Goal: Task Accomplishment & Management: Complete application form

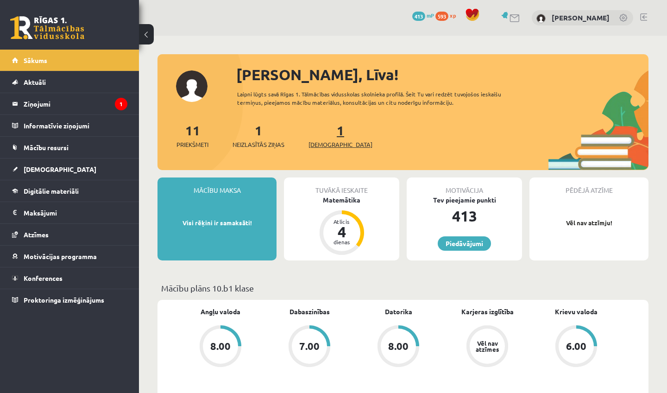
click at [325, 141] on span "[DEMOGRAPHIC_DATA]" at bounding box center [340, 144] width 64 height 9
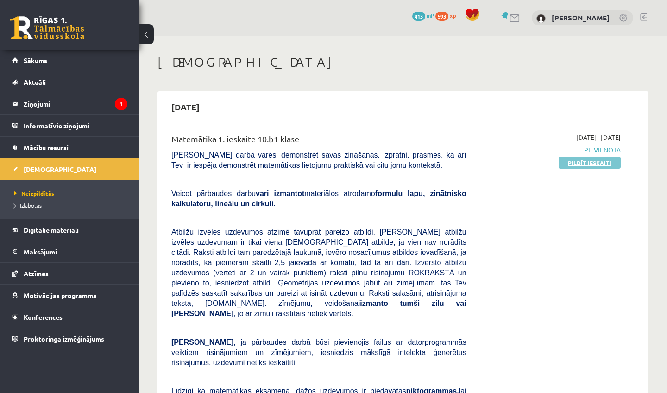
click at [582, 165] on link "Pildīt ieskaiti" at bounding box center [589, 162] width 62 height 12
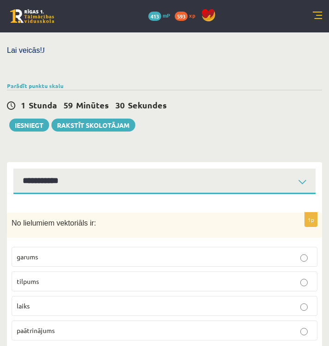
scroll to position [315, 0]
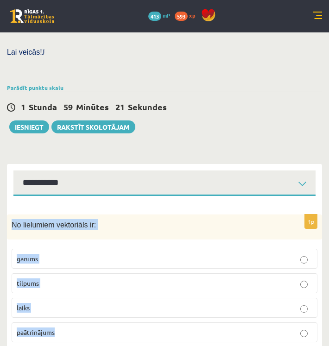
drag, startPoint x: 12, startPoint y: 203, endPoint x: 87, endPoint y: 342, distance: 157.4
click at [87, 342] on div "Matemātika 1. ieskaite 10.b1 klase , Līva Grosa (10.b1 klase) Pārbaudes darbā v…" at bounding box center [164, 42] width 329 height 648
copy div "No lielumiem vektoriāls ir: garums tilpums laiks paātrinājums"
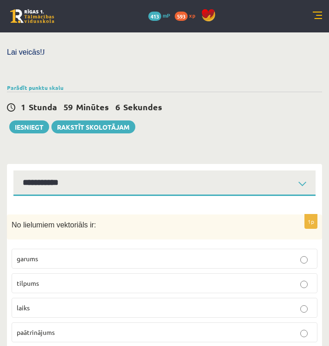
click at [280, 104] on div "1 Stunda 59 Minūtes 6 Sekundes Ieskaite saglabāta! Iesniegt Rakstīt skolotājam" at bounding box center [164, 113] width 315 height 42
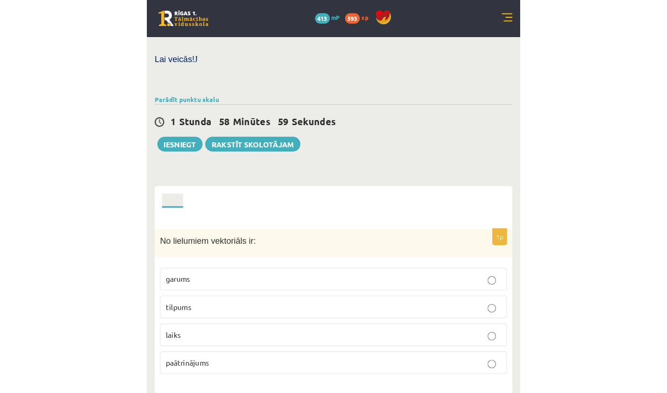
scroll to position [268, 0]
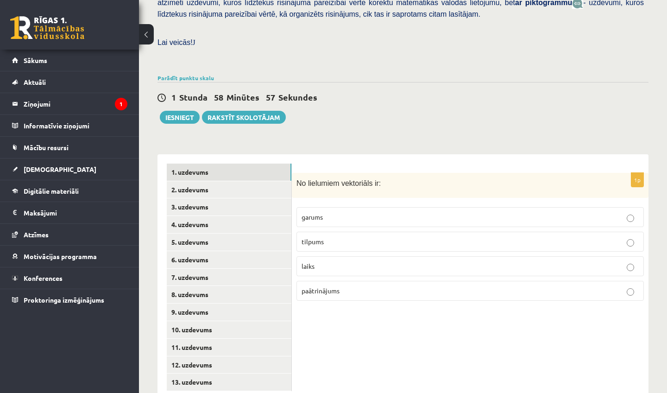
click at [370, 286] on p "paātrinājums" at bounding box center [469, 291] width 337 height 10
click at [195, 181] on link "2. uzdevums" at bounding box center [229, 189] width 125 height 17
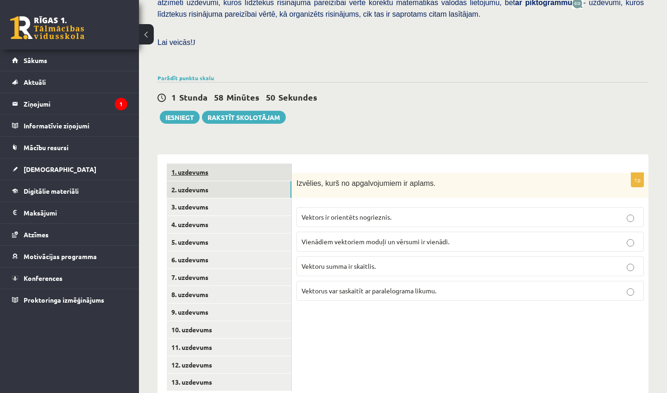
click at [198, 163] on link "1. uzdevums" at bounding box center [229, 171] width 125 height 17
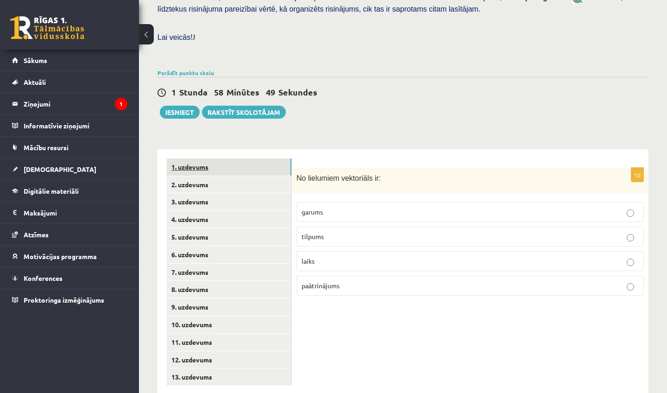
scroll to position [273, 0]
click at [183, 176] on link "2. uzdevums" at bounding box center [229, 184] width 125 height 17
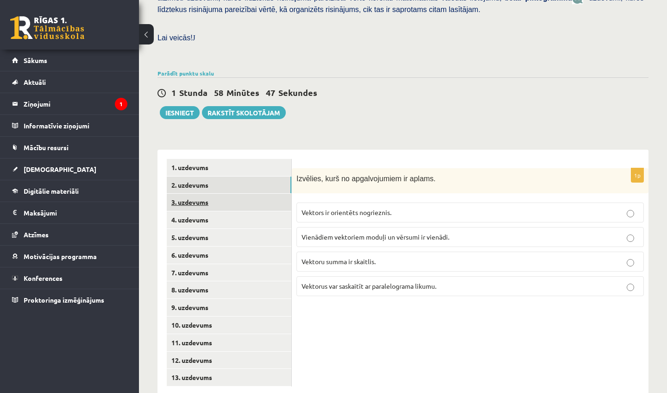
click at [183, 193] on link "3. uzdevums" at bounding box center [229, 201] width 125 height 17
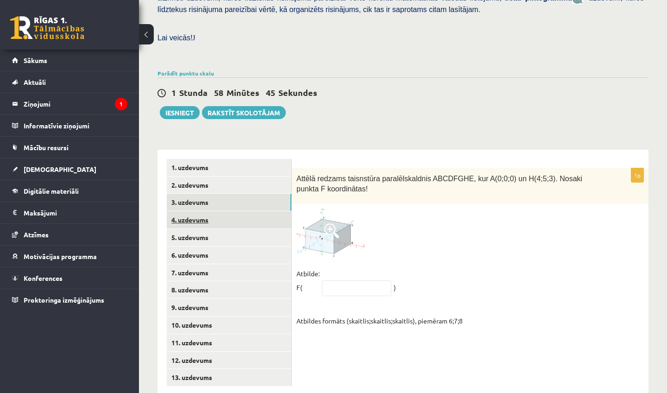
click at [190, 211] on link "4. uzdevums" at bounding box center [229, 219] width 125 height 17
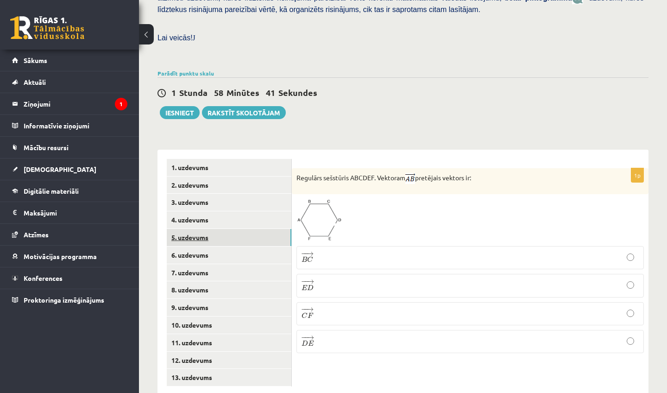
click at [193, 229] on link "5. uzdevums" at bounding box center [229, 237] width 125 height 17
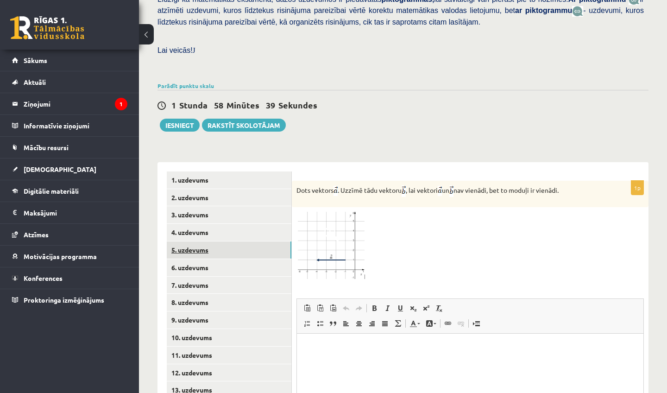
scroll to position [0, 0]
click at [193, 259] on link "6. uzdevums" at bounding box center [229, 267] width 125 height 17
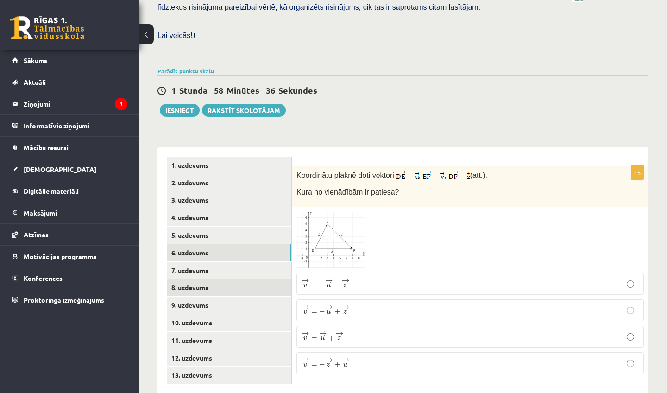
scroll to position [274, 0]
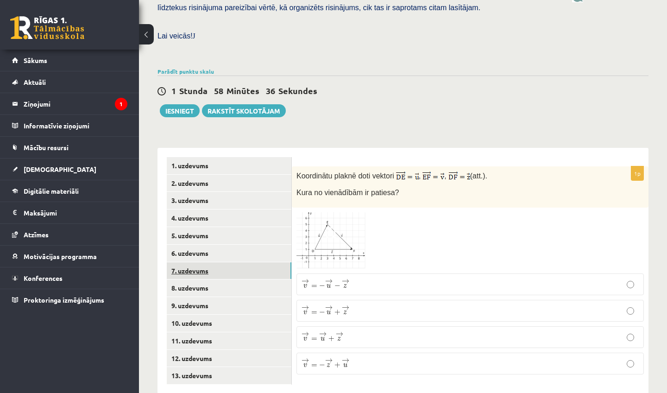
click at [193, 262] on link "7. uzdevums" at bounding box center [229, 270] width 125 height 17
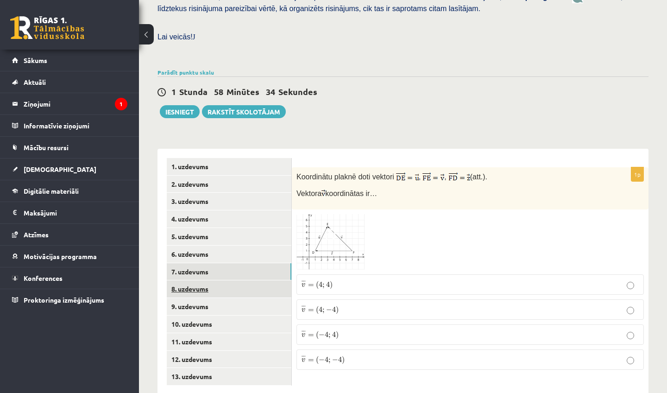
scroll to position [273, 0]
click at [194, 280] on link "8. uzdevums" at bounding box center [229, 288] width 125 height 17
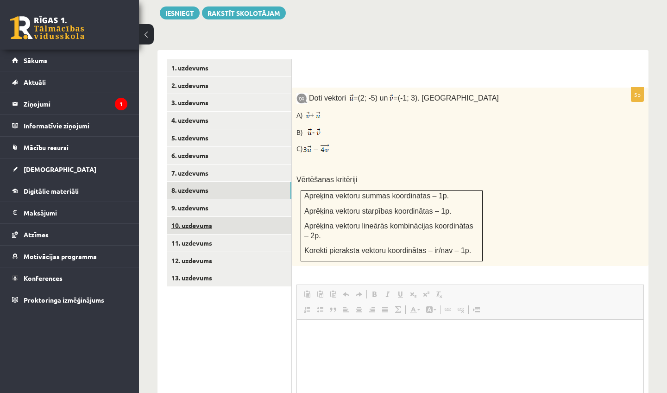
scroll to position [0, 0]
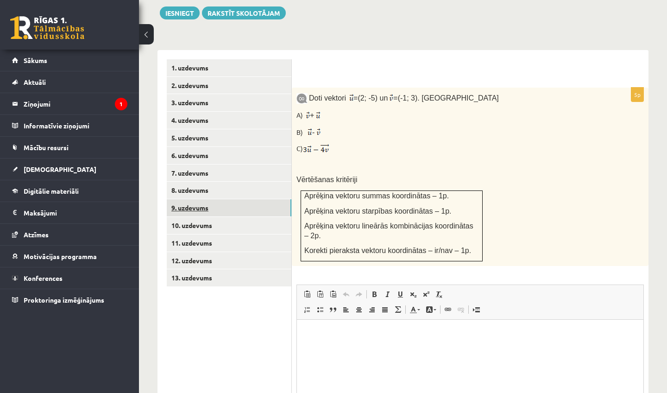
click at [187, 199] on link "9. uzdevums" at bounding box center [229, 207] width 125 height 17
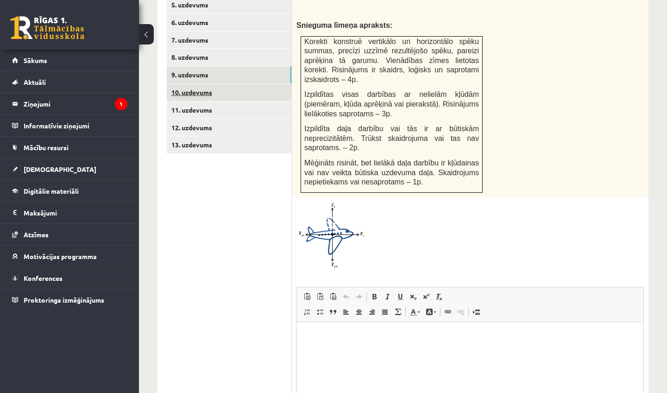
click at [197, 84] on link "10. uzdevums" at bounding box center [229, 92] width 125 height 17
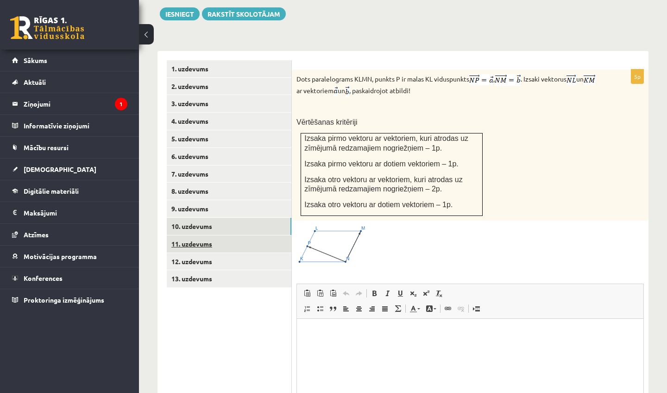
click at [192, 235] on link "11. uzdevums" at bounding box center [229, 243] width 125 height 17
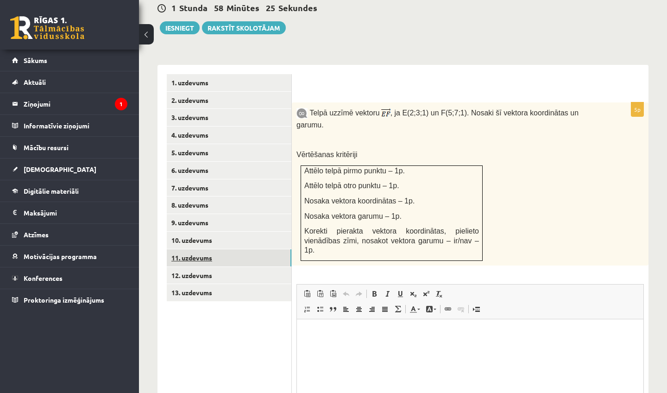
scroll to position [357, 0]
click at [192, 267] on link "12. uzdevums" at bounding box center [229, 275] width 125 height 17
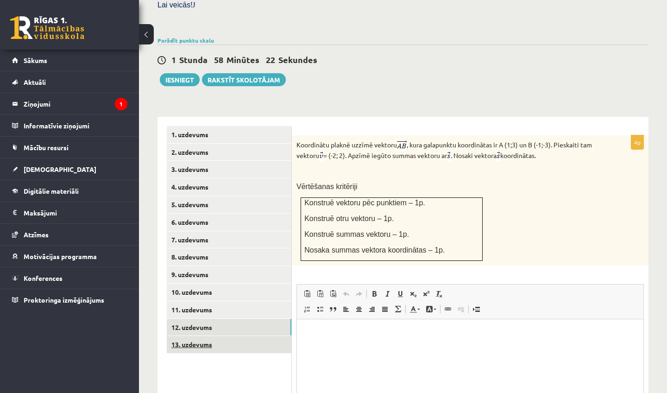
scroll to position [0, 0]
click at [192, 336] on link "13. uzdevums" at bounding box center [229, 344] width 125 height 17
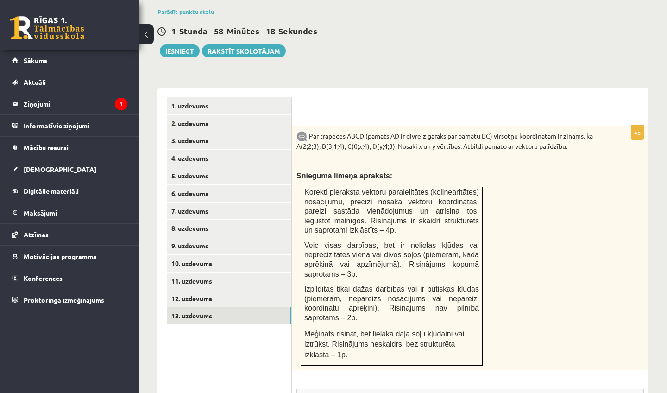
scroll to position [328, 0]
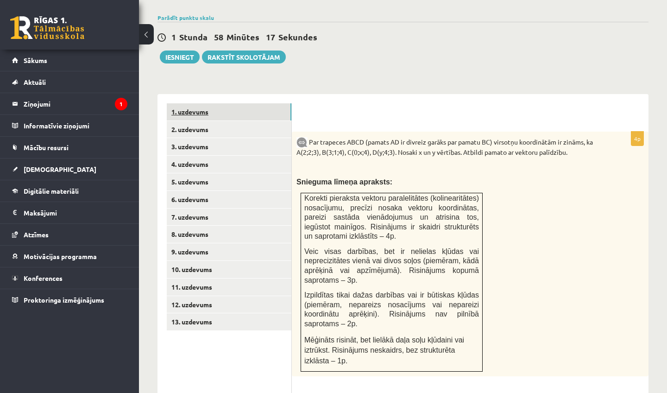
click at [192, 103] on link "1. uzdevums" at bounding box center [229, 111] width 125 height 17
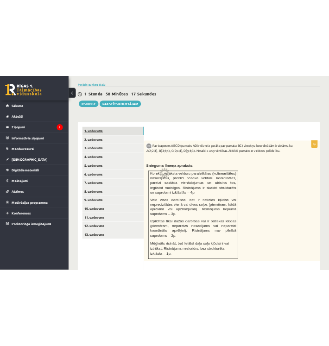
scroll to position [273, 0]
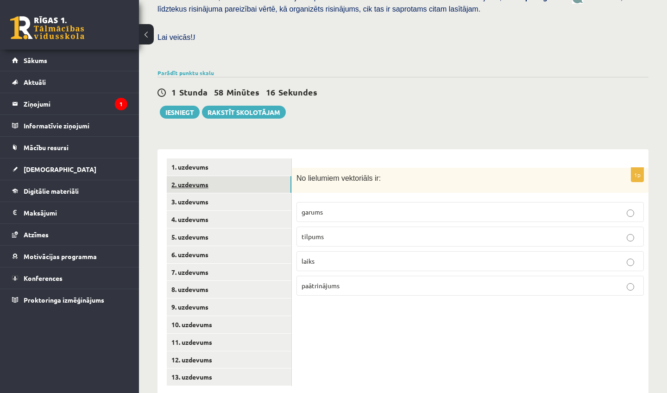
click at [198, 176] on link "2. uzdevums" at bounding box center [229, 184] width 125 height 17
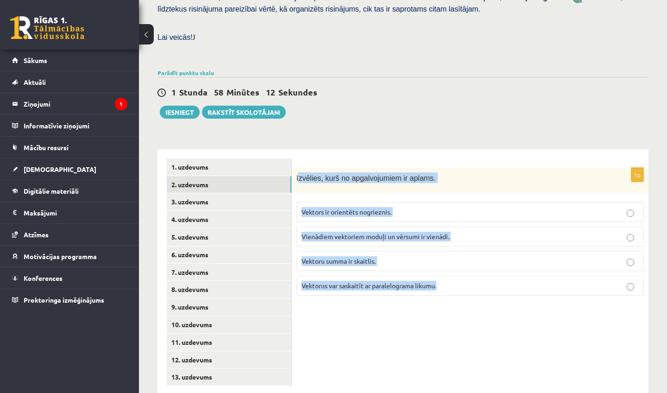
drag, startPoint x: 298, startPoint y: 161, endPoint x: 468, endPoint y: 278, distance: 206.4
click at [468, 278] on div "1p Izvēlies, kurš no apgalvojumiem ir aplams. Vektors ir orientēts nogrieznis. …" at bounding box center [470, 236] width 356 height 136
copy div "zvēlies, kurš no apgalvojumiem ir aplams. Vektors ir orientēts nogrieznis. Vien…"
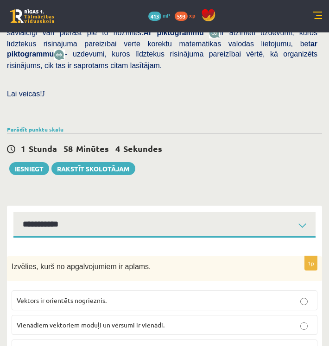
click at [270, 125] on div "Parādīt punktu skalu Atzīme No Līdz 1 0 6 2 7 10 3 11 13 4 14 16 5 17 20 6 21 2…" at bounding box center [164, 129] width 315 height 8
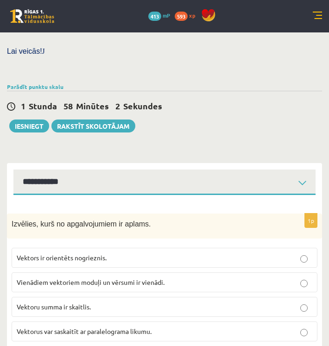
scroll to position [315, 0]
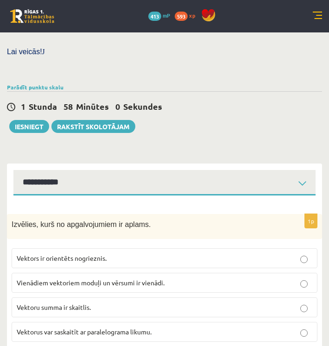
click at [99, 254] on span "Vektors ir orientēts nogrieznis." at bounding box center [62, 258] width 90 height 8
click at [95, 278] on span "Vienādiem vektoriem moduļi un vērsumi ir vienādi." at bounding box center [91, 282] width 148 height 8
click at [132, 302] on p "Vektoru summa ir skaitlis." at bounding box center [164, 307] width 295 height 10
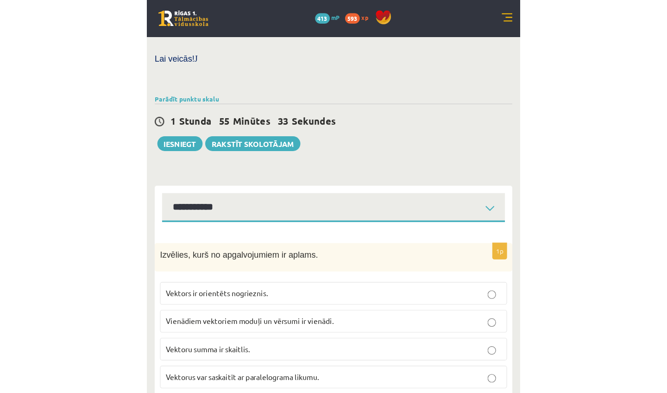
scroll to position [268, 0]
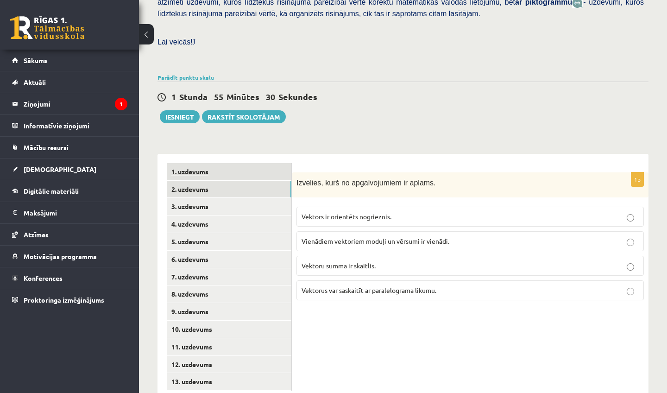
click at [183, 163] on link "1. uzdevums" at bounding box center [229, 171] width 125 height 17
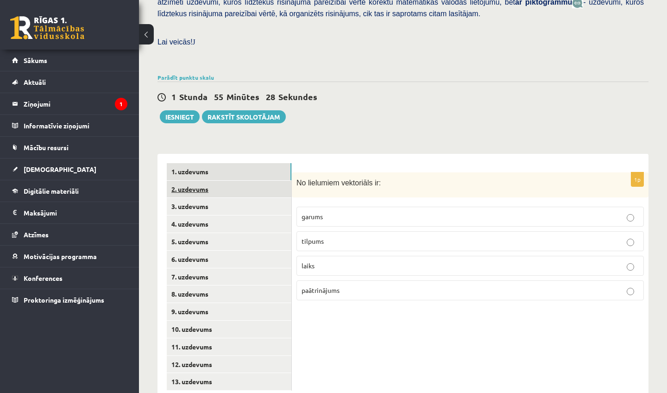
click at [189, 181] on link "2. uzdevums" at bounding box center [229, 189] width 125 height 17
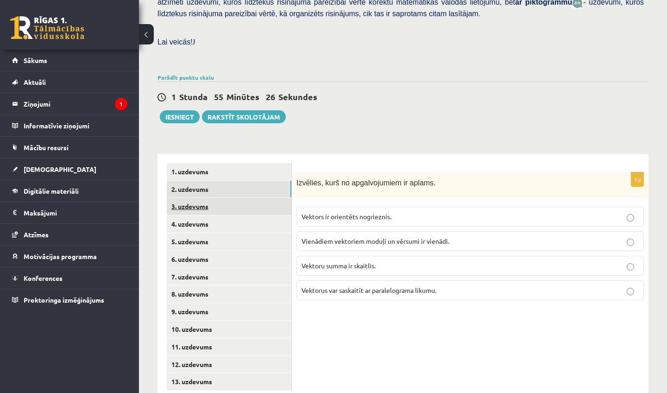
click at [190, 198] on link "3. uzdevums" at bounding box center [229, 206] width 125 height 17
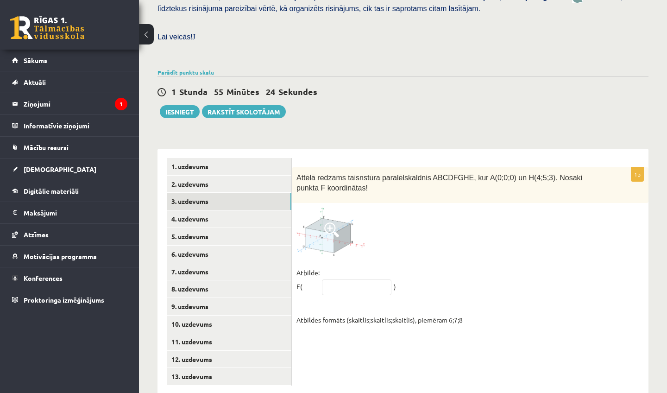
scroll to position [273, 0]
click at [194, 211] on link "4. uzdevums" at bounding box center [229, 219] width 125 height 17
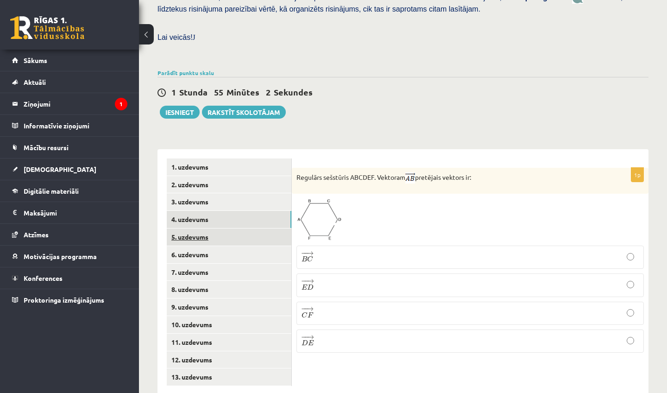
click at [193, 228] on link "5. uzdevums" at bounding box center [229, 236] width 125 height 17
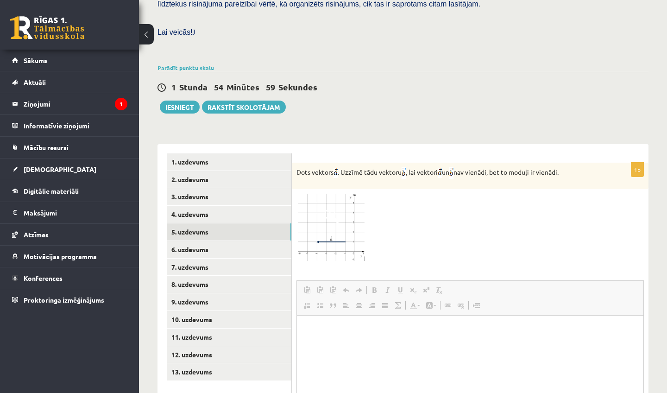
scroll to position [277, 0]
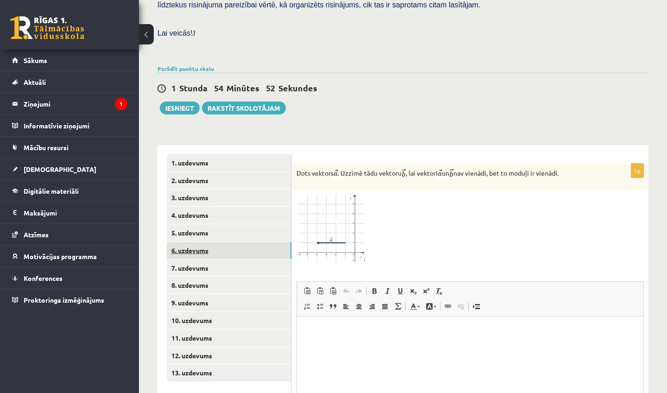
click at [202, 242] on link "6. uzdevums" at bounding box center [229, 250] width 125 height 17
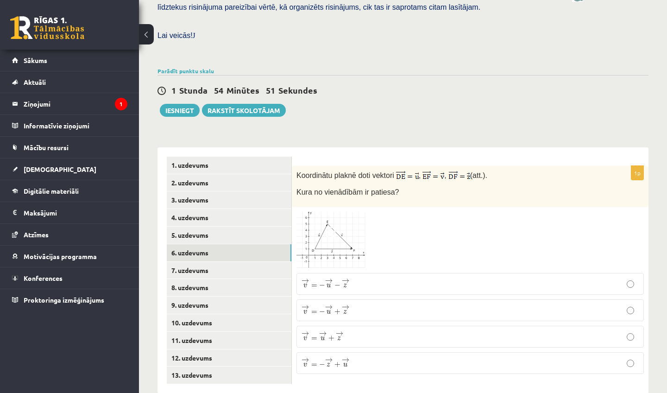
scroll to position [274, 0]
click at [199, 262] on link "7. uzdevums" at bounding box center [229, 270] width 125 height 17
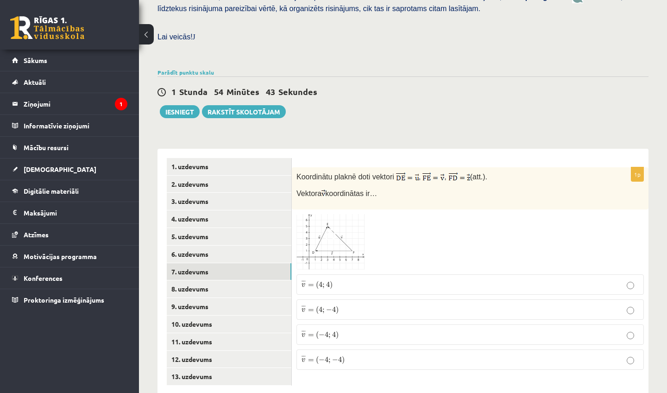
scroll to position [273, 0]
click at [194, 280] on link "8. uzdevums" at bounding box center [229, 288] width 125 height 17
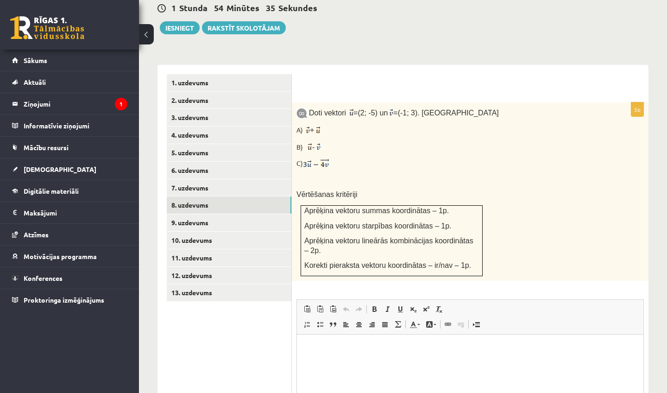
scroll to position [359, 0]
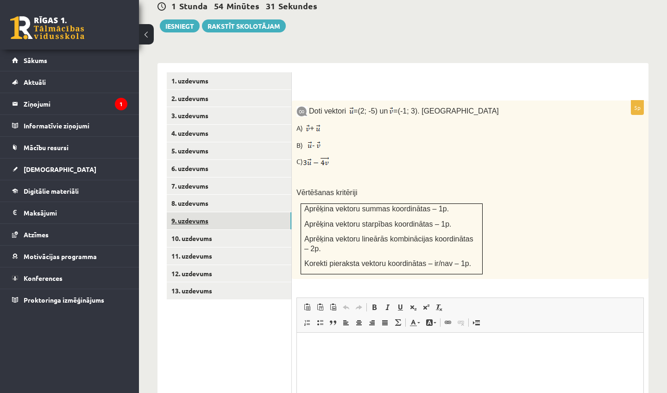
click at [195, 212] on link "9. uzdevums" at bounding box center [229, 220] width 125 height 17
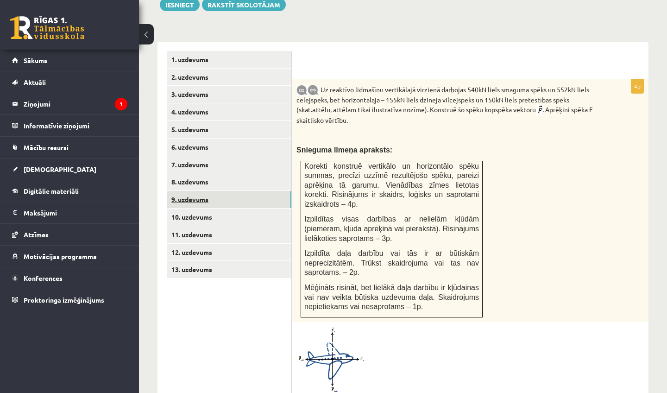
scroll to position [384, 0]
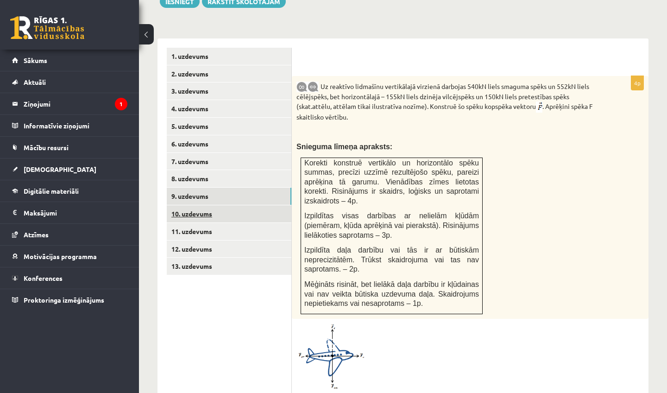
click at [202, 205] on link "10. uzdevums" at bounding box center [229, 213] width 125 height 17
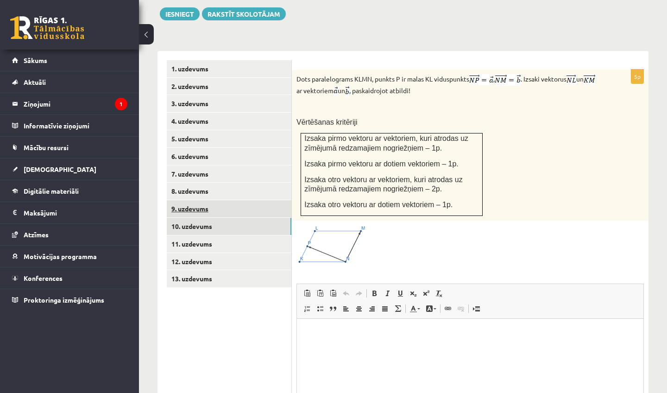
scroll to position [0, 0]
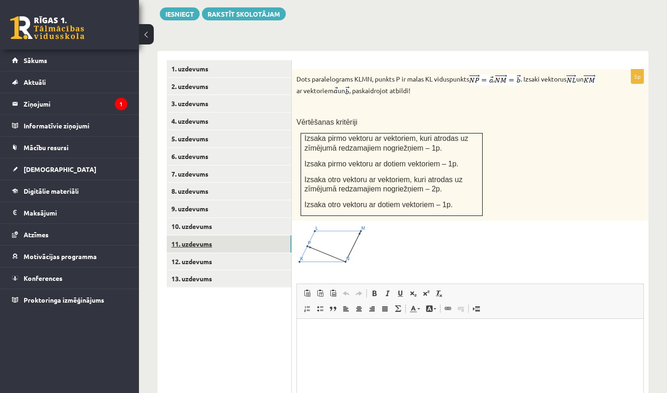
click at [196, 235] on link "11. uzdevums" at bounding box center [229, 243] width 125 height 17
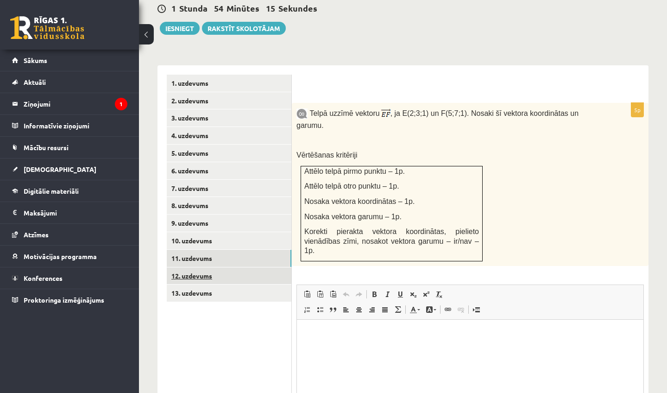
click at [190, 267] on link "12. uzdevums" at bounding box center [229, 275] width 125 height 17
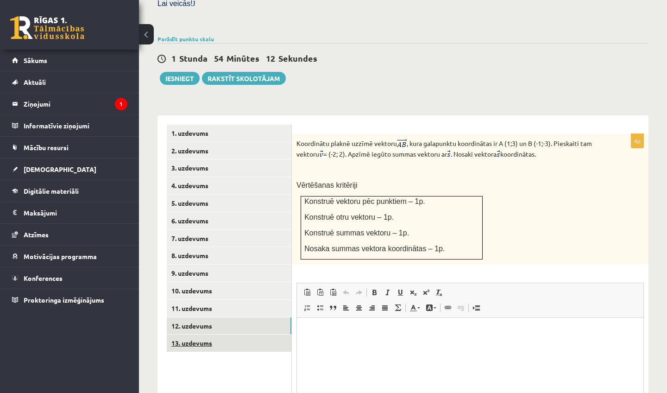
click at [193, 334] on link "13. uzdevums" at bounding box center [229, 342] width 125 height 17
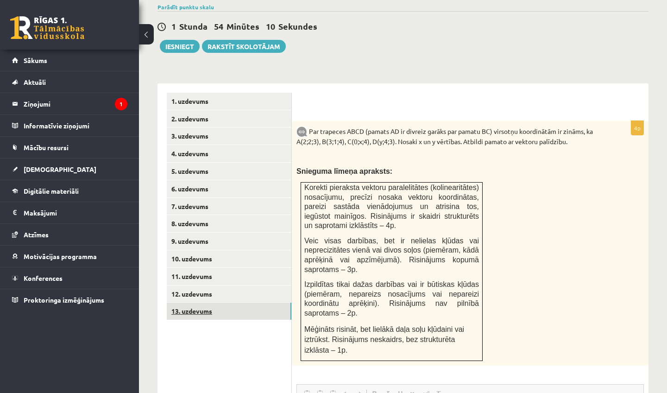
scroll to position [345, 0]
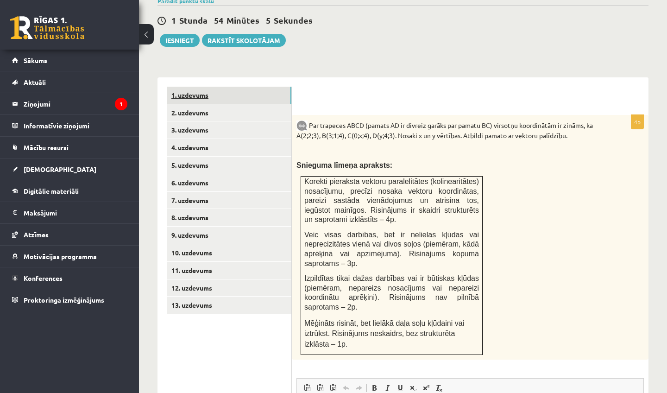
click at [196, 87] on link "1. uzdevums" at bounding box center [229, 95] width 125 height 17
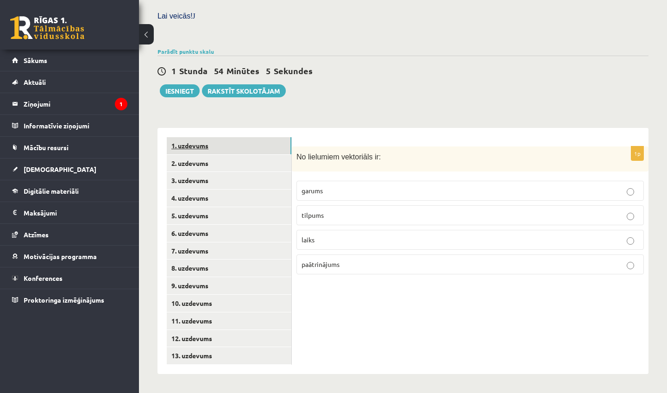
scroll to position [273, 0]
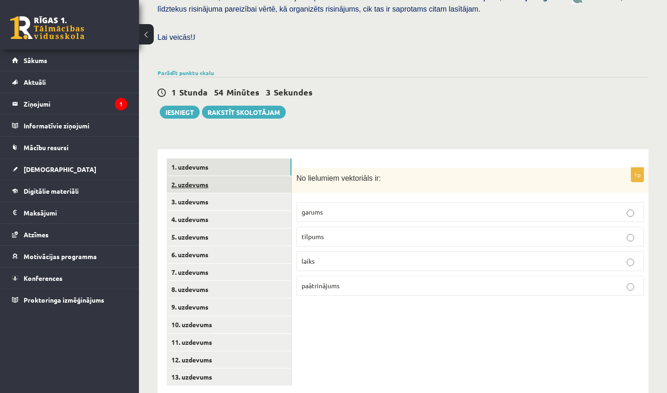
click at [201, 176] on link "2. uzdevums" at bounding box center [229, 184] width 125 height 17
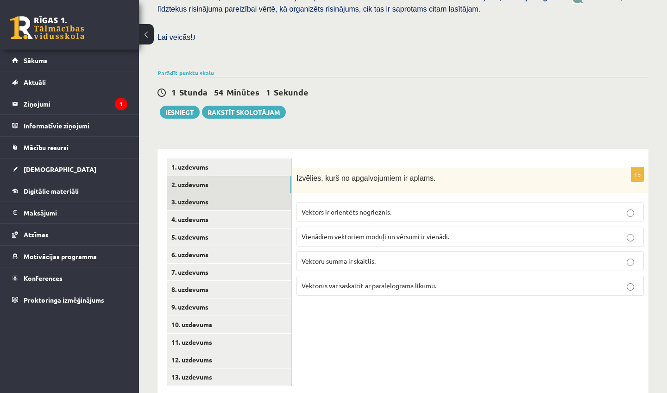
click at [198, 193] on link "3. uzdevums" at bounding box center [229, 201] width 125 height 17
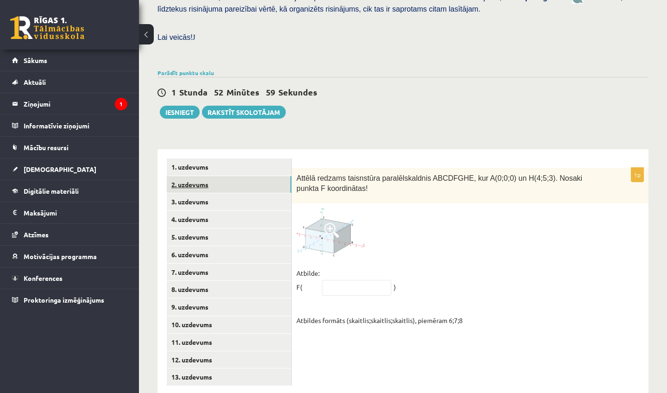
click at [194, 176] on link "2. uzdevums" at bounding box center [229, 184] width 125 height 17
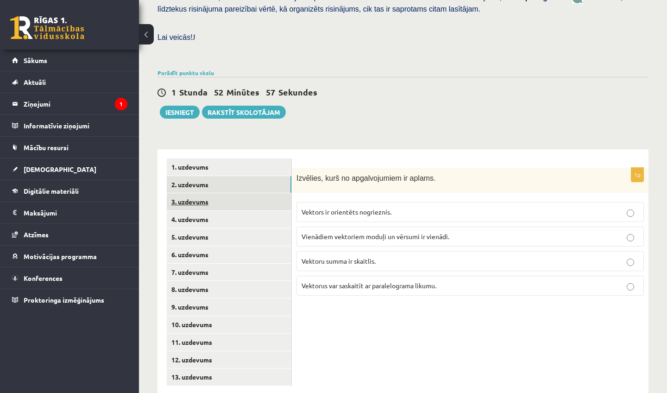
click at [192, 193] on link "3. uzdevums" at bounding box center [229, 201] width 125 height 17
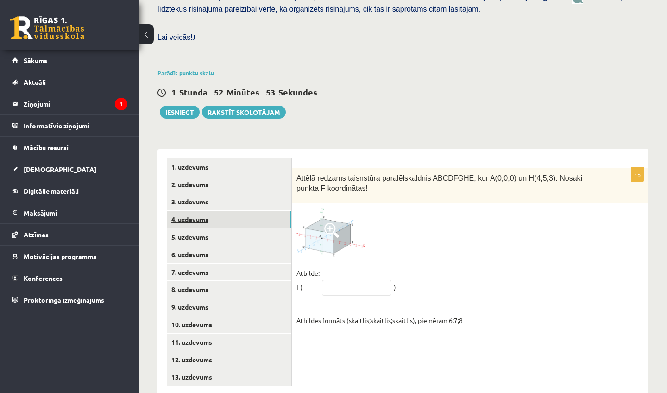
click at [194, 211] on link "4. uzdevums" at bounding box center [229, 219] width 125 height 17
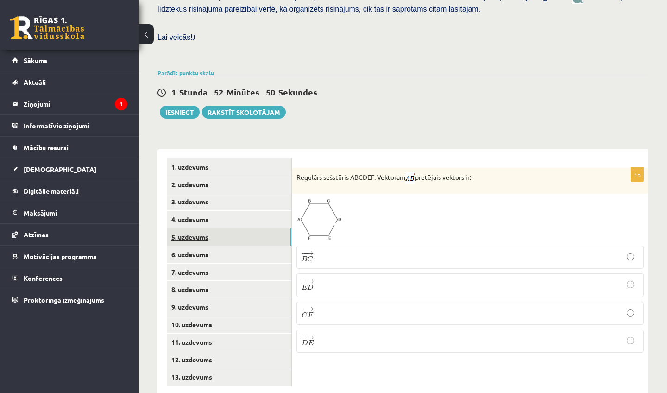
click at [187, 228] on link "5. uzdevums" at bounding box center [229, 236] width 125 height 17
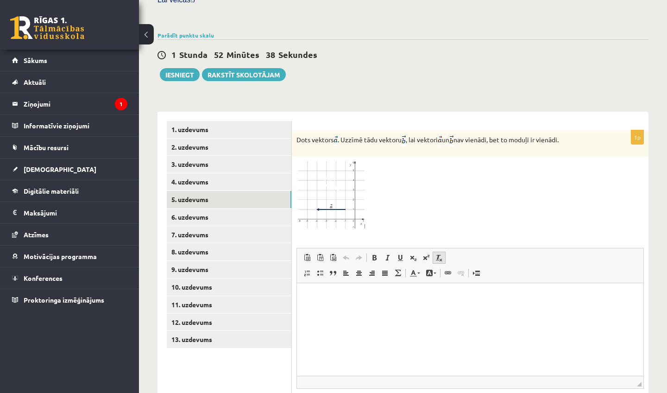
scroll to position [302, 0]
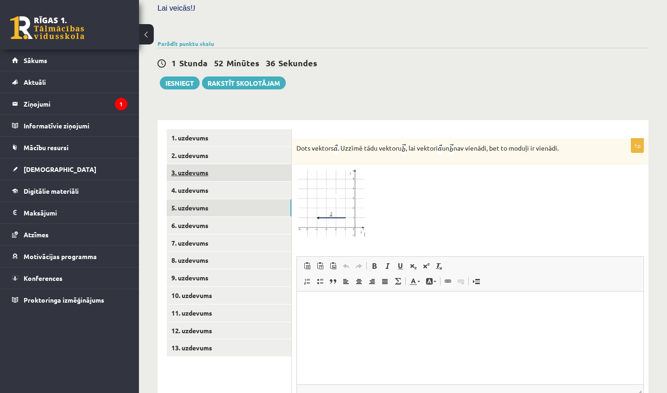
click at [199, 164] on link "3. uzdevums" at bounding box center [229, 172] width 125 height 17
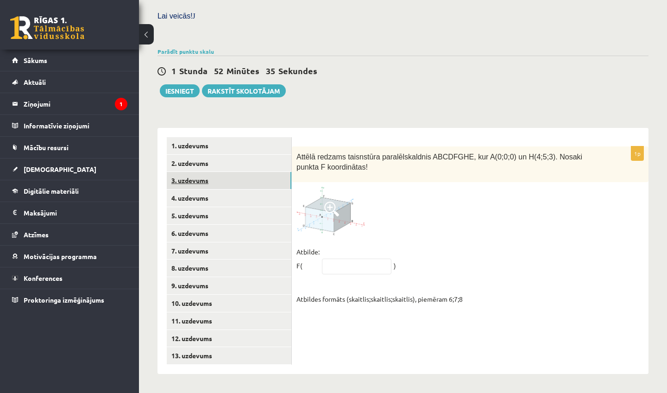
scroll to position [273, 0]
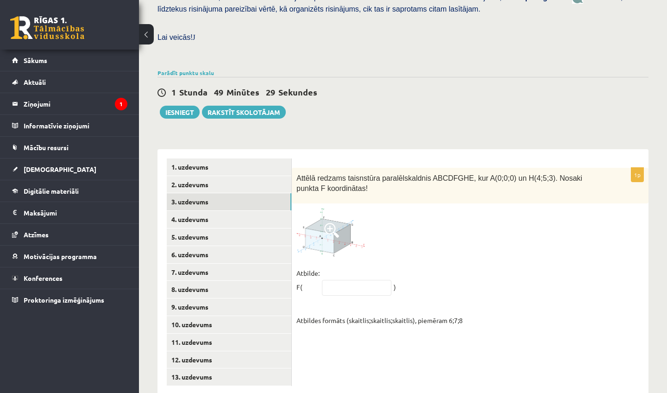
click at [330, 223] on span at bounding box center [331, 230] width 15 height 15
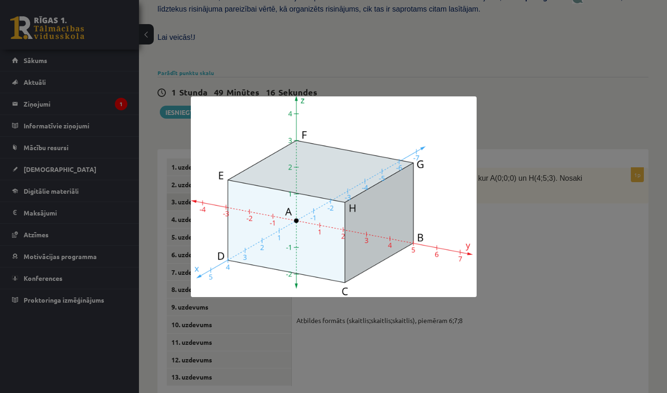
click at [596, 281] on div at bounding box center [333, 196] width 667 height 393
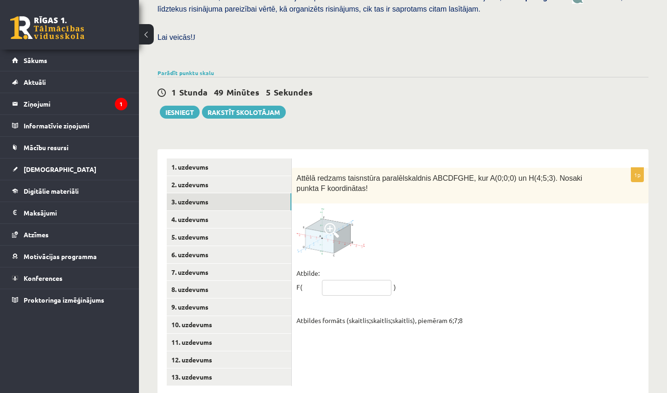
click at [346, 280] on input "text" at bounding box center [356, 288] width 69 height 16
type input "*****"
click at [200, 211] on link "4. uzdevums" at bounding box center [229, 219] width 125 height 17
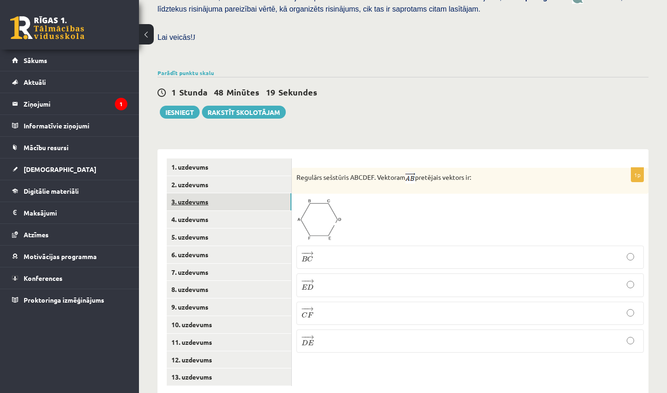
click at [194, 193] on link "3. uzdevums" at bounding box center [229, 201] width 125 height 17
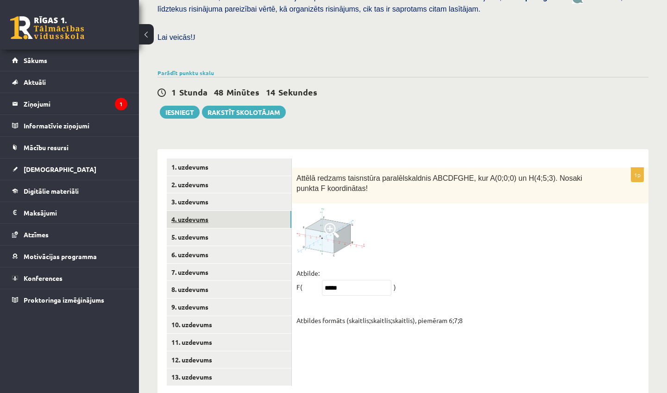
click at [191, 211] on link "4. uzdevums" at bounding box center [229, 219] width 125 height 17
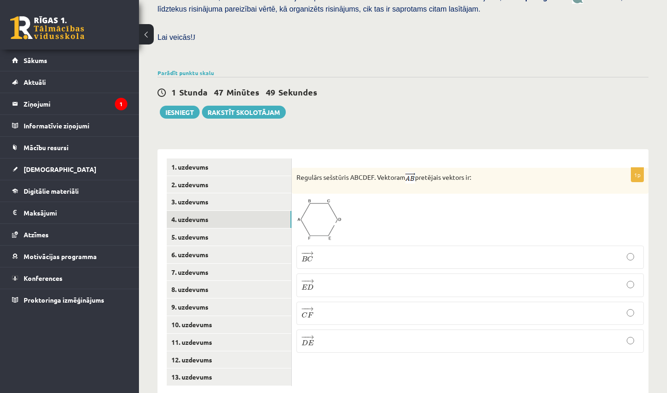
click at [325, 334] on p "− − → D E D E →" at bounding box center [469, 340] width 337 height 13
click at [191, 228] on link "5. uzdevums" at bounding box center [229, 236] width 125 height 17
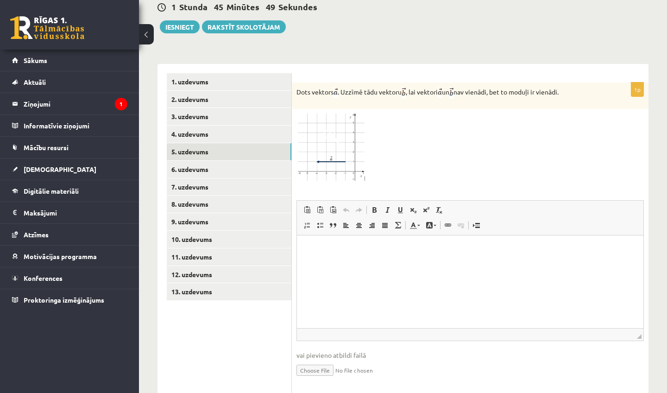
scroll to position [359, 0]
click at [322, 123] on img at bounding box center [330, 147] width 69 height 68
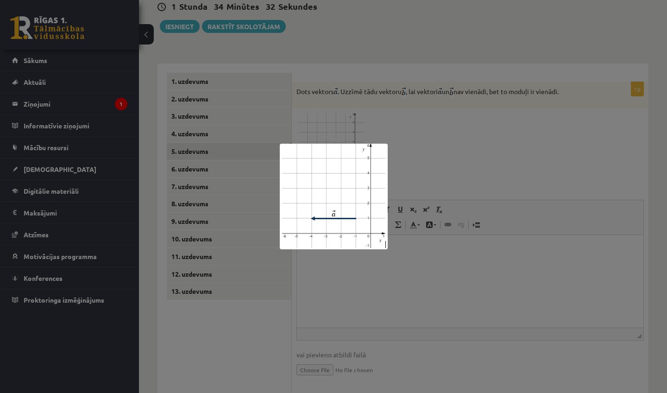
click at [536, 137] on div at bounding box center [333, 196] width 667 height 393
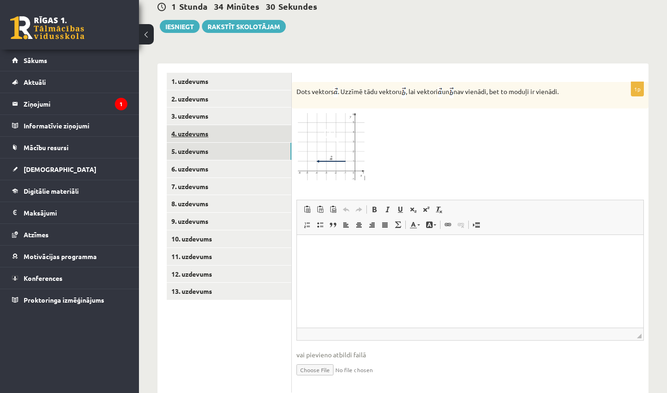
click at [204, 125] on link "4. uzdevums" at bounding box center [229, 133] width 125 height 17
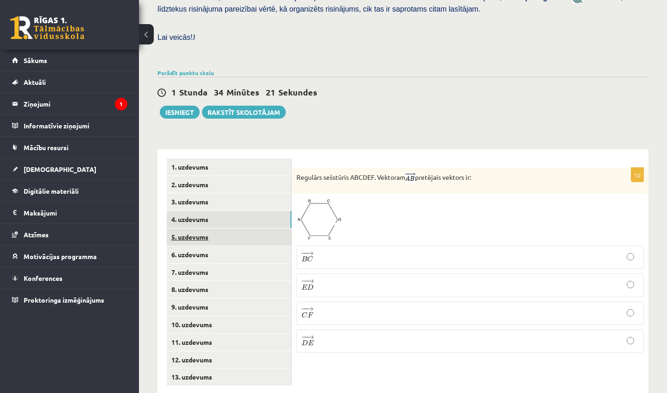
click at [187, 228] on link "5. uzdevums" at bounding box center [229, 236] width 125 height 17
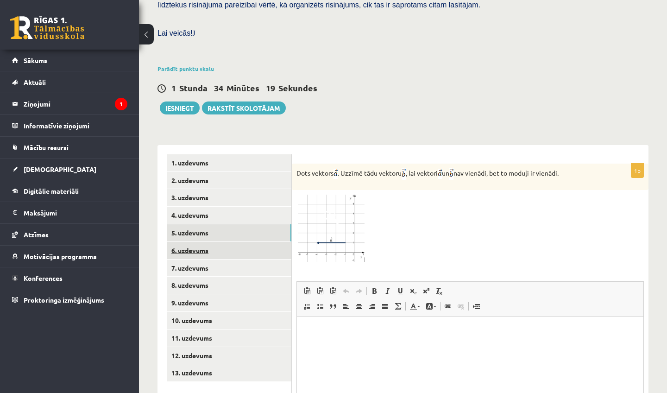
scroll to position [0, 0]
click at [188, 242] on link "6. uzdevums" at bounding box center [229, 250] width 125 height 17
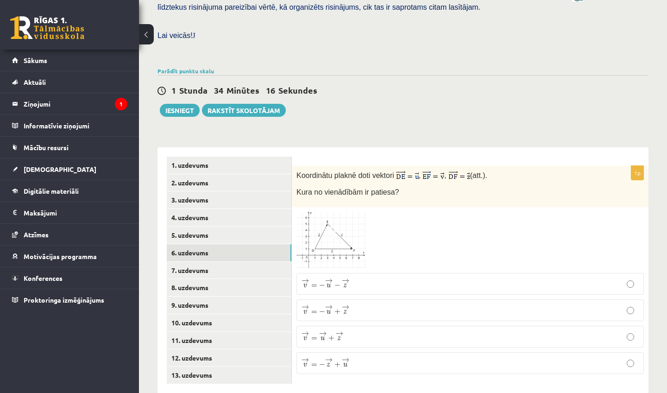
scroll to position [274, 0]
click at [201, 227] on link "5. uzdevums" at bounding box center [229, 235] width 125 height 17
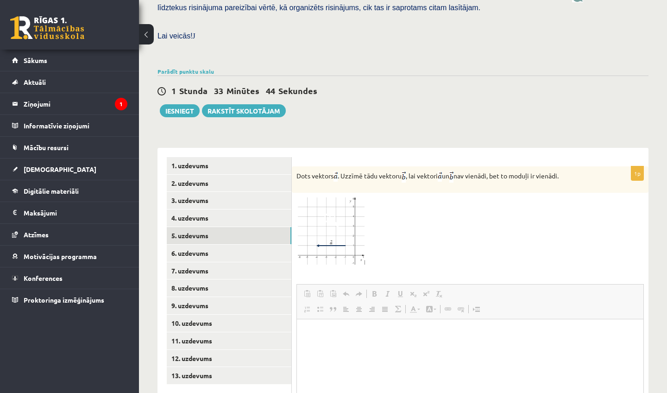
scroll to position [0, 0]
click at [340, 206] on img at bounding box center [330, 231] width 69 height 68
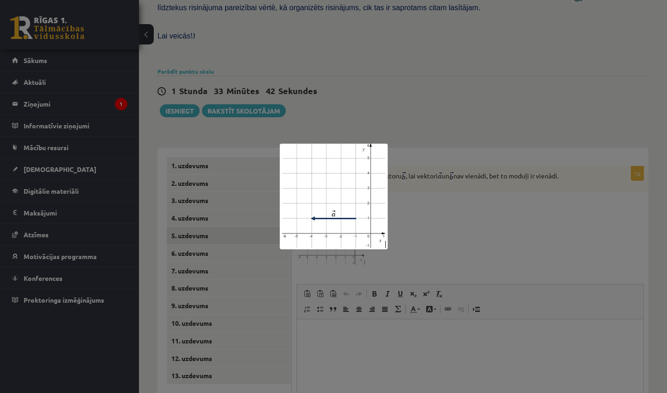
click at [468, 85] on div at bounding box center [333, 196] width 667 height 393
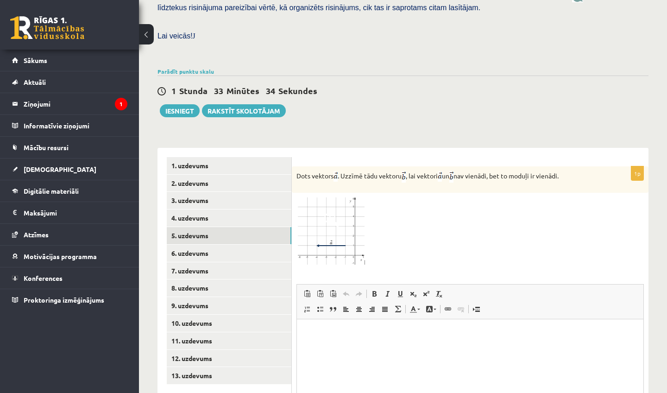
click at [335, 218] on img at bounding box center [330, 231] width 69 height 68
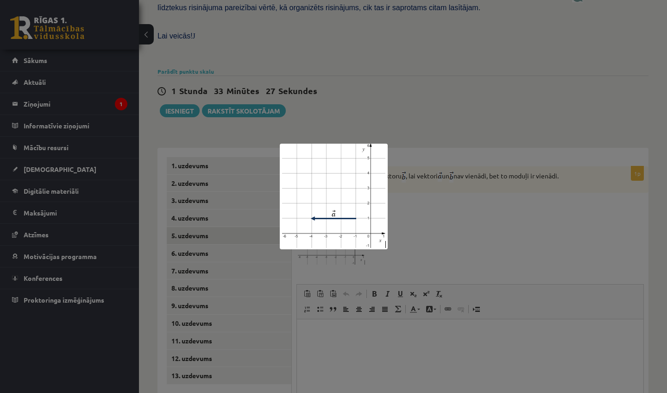
click at [461, 72] on div at bounding box center [333, 196] width 667 height 393
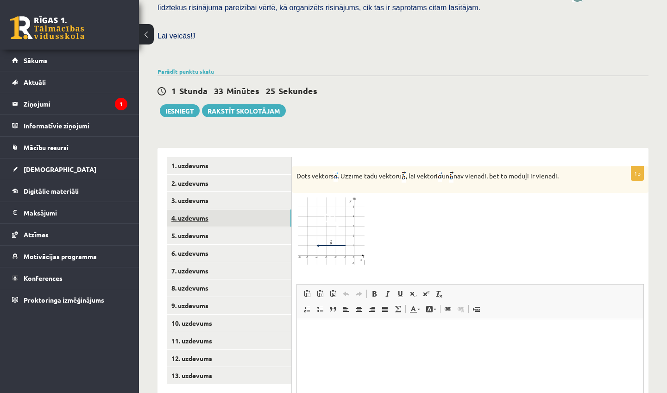
click at [191, 209] on link "4. uzdevums" at bounding box center [229, 217] width 125 height 17
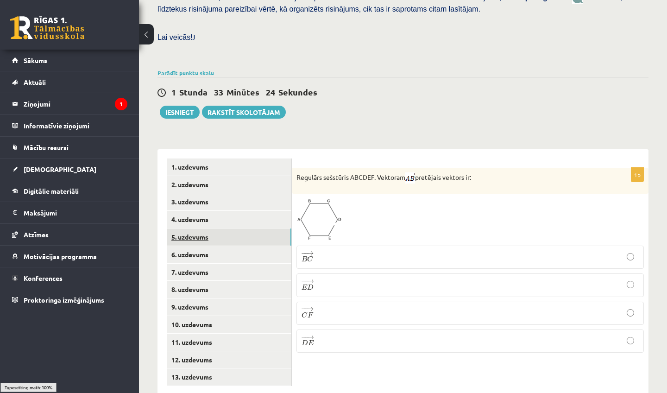
click at [193, 228] on link "5. uzdevums" at bounding box center [229, 236] width 125 height 17
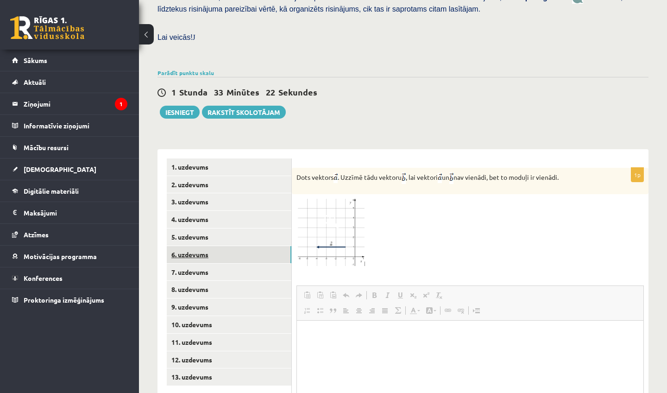
scroll to position [0, 0]
click at [192, 246] on link "6. uzdevums" at bounding box center [229, 254] width 125 height 17
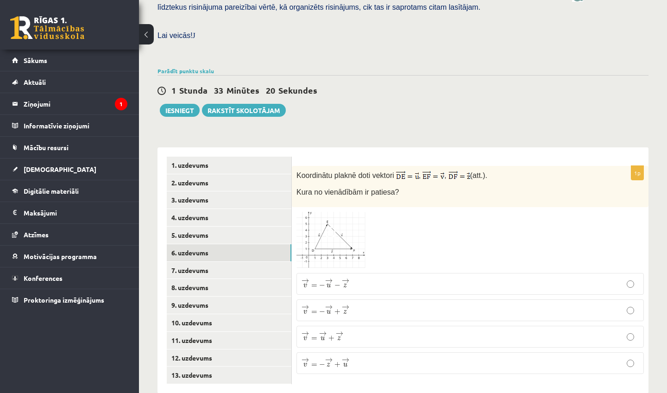
scroll to position [274, 0]
click at [197, 262] on link "7. uzdevums" at bounding box center [229, 270] width 125 height 17
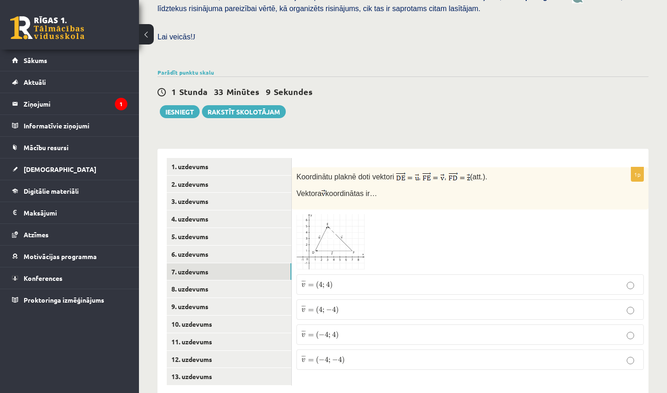
scroll to position [273, 0]
click at [203, 280] on link "8. uzdevums" at bounding box center [229, 288] width 125 height 17
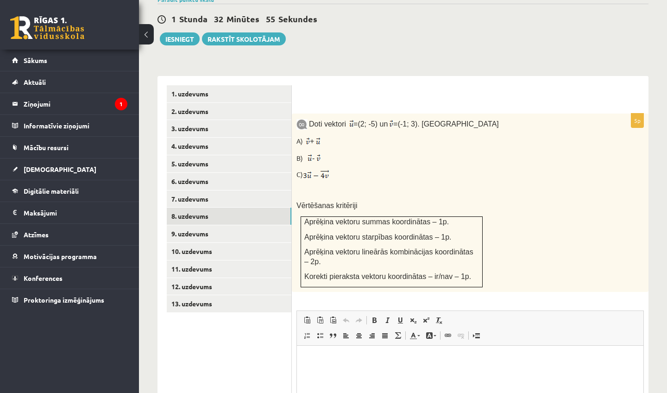
scroll to position [345, 0]
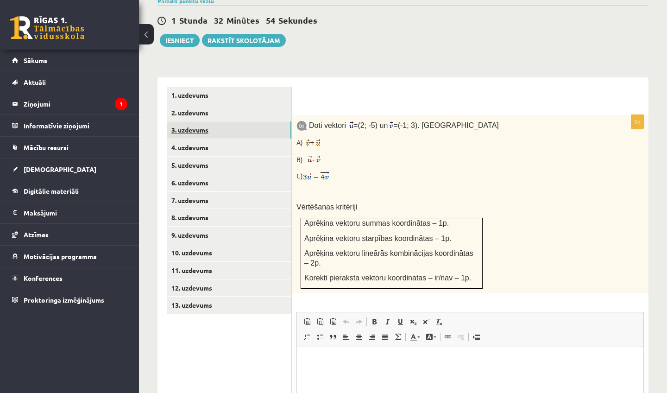
click at [200, 121] on link "3. uzdevums" at bounding box center [229, 129] width 125 height 17
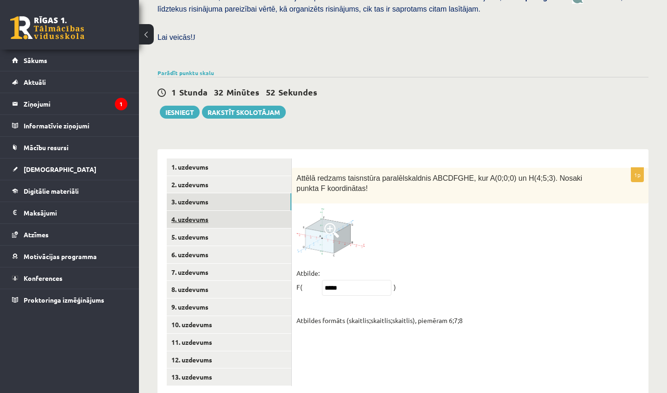
click at [189, 211] on link "4. uzdevums" at bounding box center [229, 219] width 125 height 17
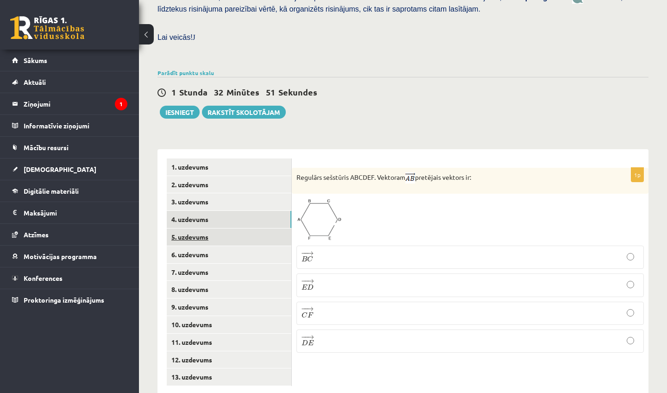
click at [188, 228] on link "5. uzdevums" at bounding box center [229, 236] width 125 height 17
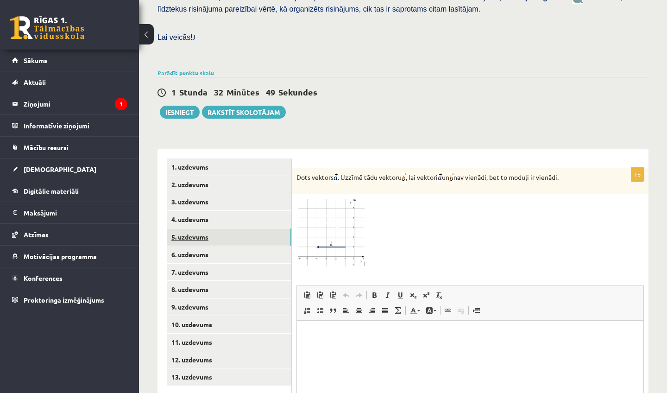
scroll to position [0, 0]
click at [187, 211] on link "4. uzdevums" at bounding box center [229, 219] width 125 height 17
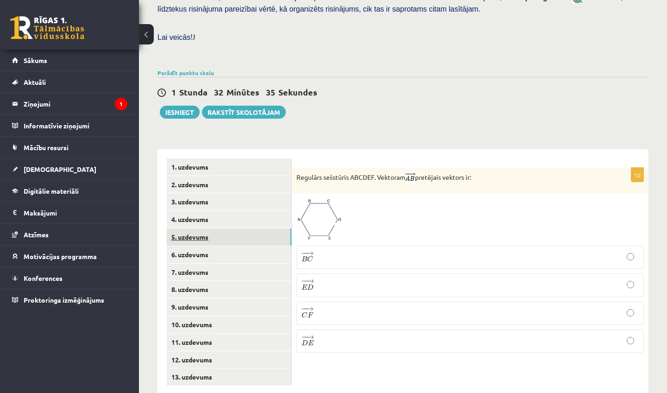
click at [194, 228] on link "5. uzdevums" at bounding box center [229, 236] width 125 height 17
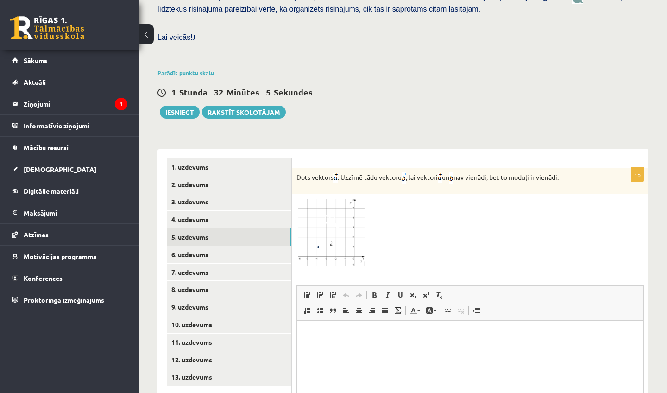
click at [329, 213] on span at bounding box center [331, 220] width 15 height 15
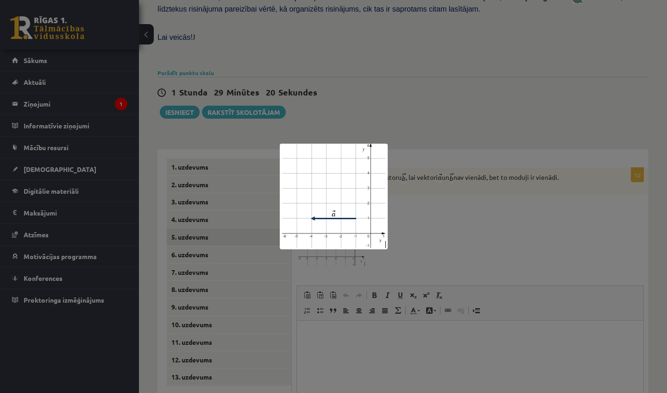
click at [456, 63] on div at bounding box center [333, 196] width 667 height 393
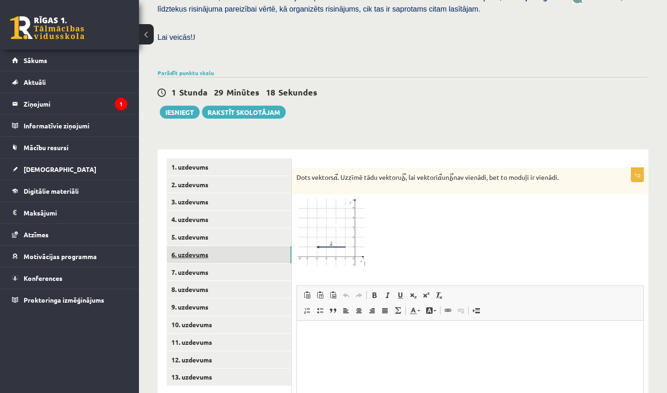
click at [201, 246] on link "6. uzdevums" at bounding box center [229, 254] width 125 height 17
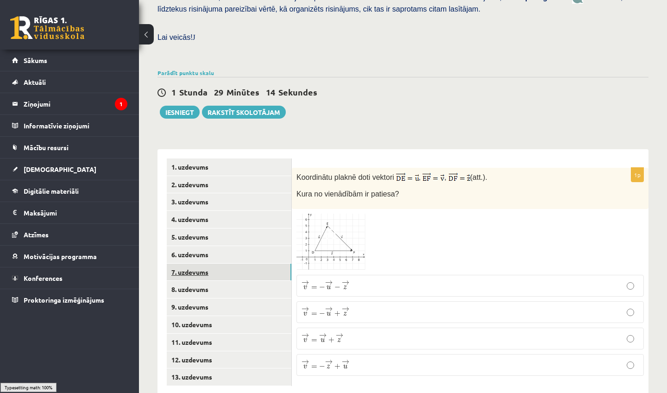
click at [195, 263] on link "7. uzdevums" at bounding box center [229, 271] width 125 height 17
click at [340, 330] on p "¯ ¯ ¯ v = ( − 4 ; 4 ) v ¯ = ( − 4 ; 4 )" at bounding box center [469, 335] width 337 height 10
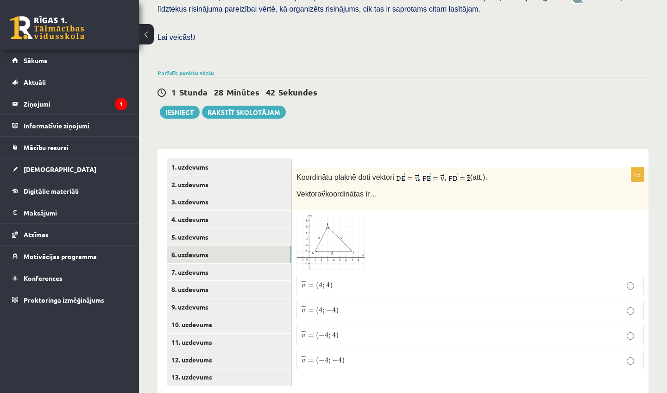
click at [191, 246] on link "6. uzdevums" at bounding box center [229, 254] width 125 height 17
click at [349, 359] on span "→" at bounding box center [345, 361] width 7 height 5
click at [359, 280] on p "→ v = − → u − → z v → = − u → − z →" at bounding box center [469, 286] width 337 height 12
click at [198, 211] on link "4. uzdevums" at bounding box center [229, 219] width 125 height 17
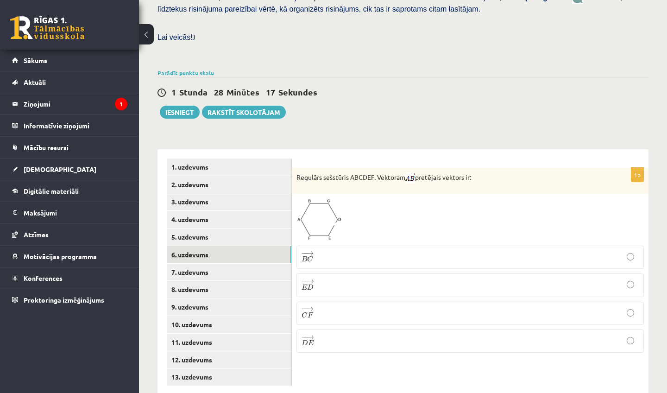
click at [187, 246] on link "6. uzdevums" at bounding box center [229, 254] width 125 height 17
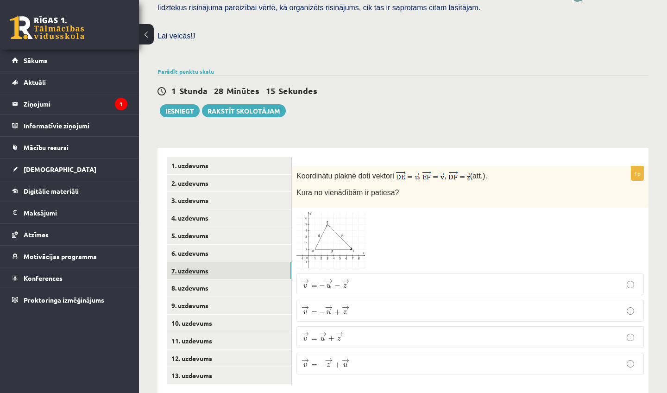
click at [188, 262] on link "7. uzdevums" at bounding box center [229, 270] width 125 height 17
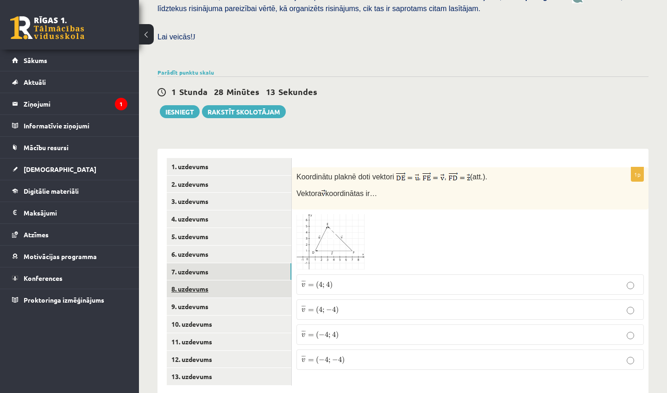
scroll to position [273, 0]
click at [189, 280] on link "8. uzdevums" at bounding box center [229, 288] width 125 height 17
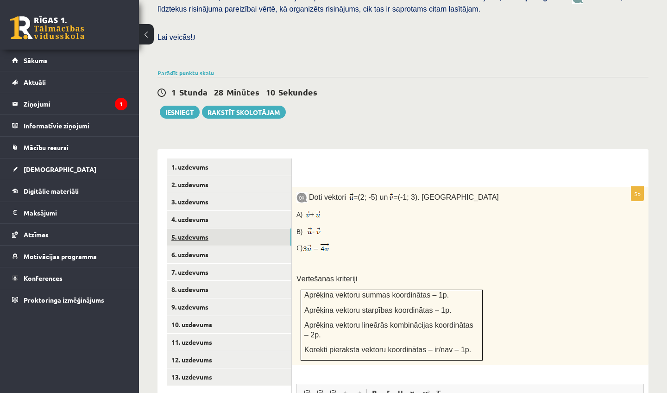
click at [194, 228] on link "5. uzdevums" at bounding box center [229, 236] width 125 height 17
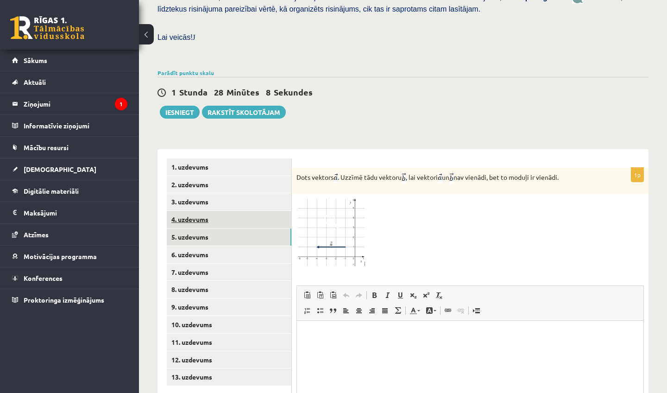
scroll to position [0, 0]
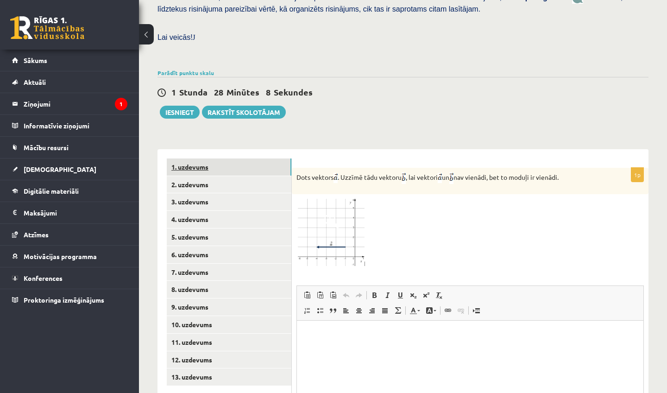
click at [195, 158] on link "1. uzdevums" at bounding box center [229, 166] width 125 height 17
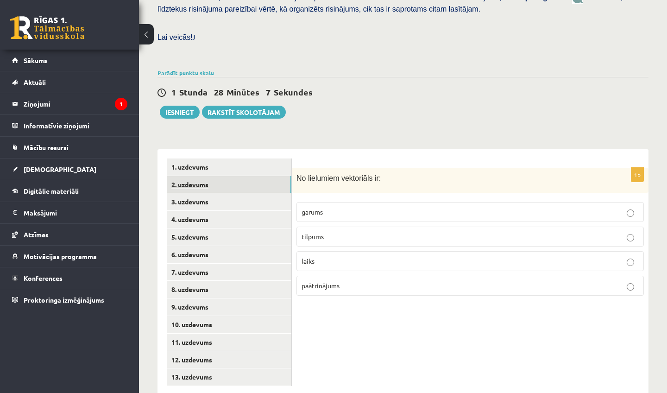
click at [198, 176] on link "2. uzdevums" at bounding box center [229, 184] width 125 height 17
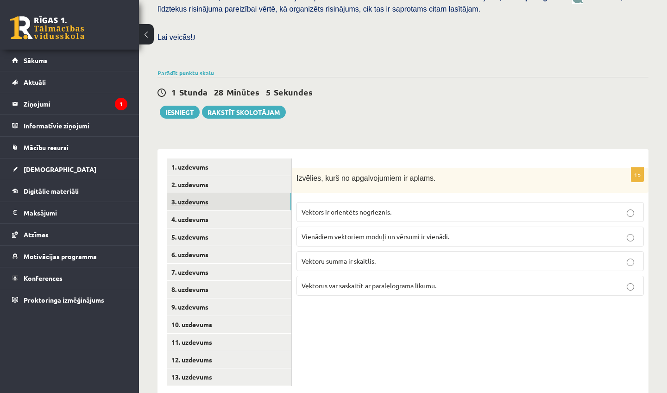
click at [195, 193] on link "3. uzdevums" at bounding box center [229, 201] width 125 height 17
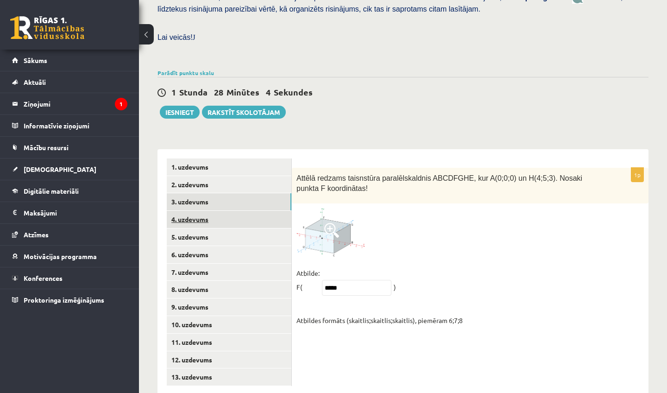
click at [195, 211] on link "4. uzdevums" at bounding box center [229, 219] width 125 height 17
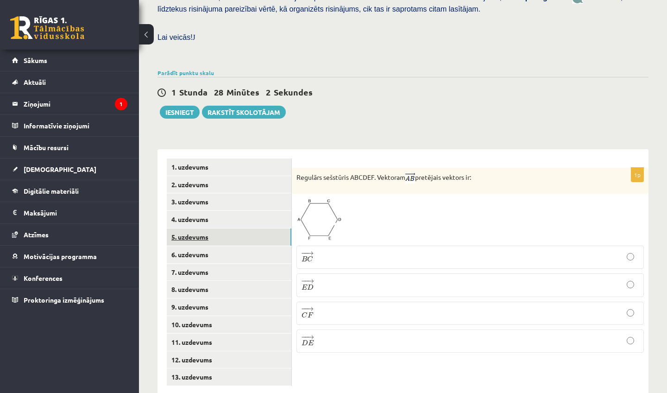
click at [197, 228] on link "5. uzdevums" at bounding box center [229, 236] width 125 height 17
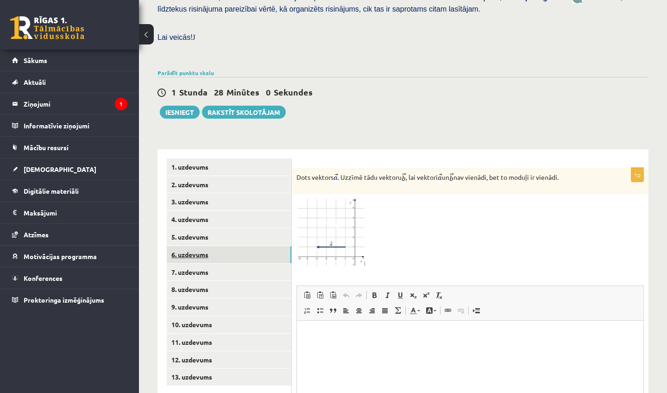
click at [199, 246] on link "6. uzdevums" at bounding box center [229, 254] width 125 height 17
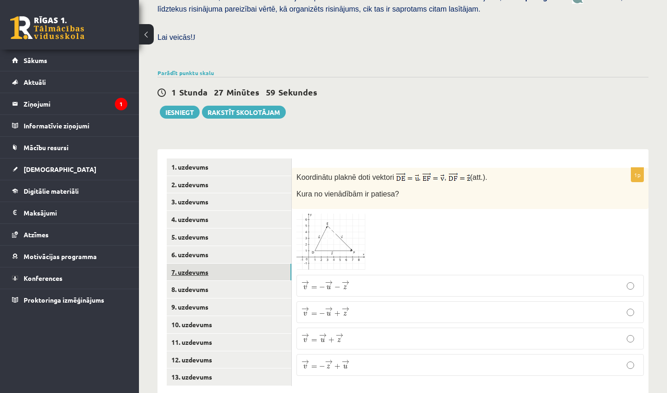
click at [197, 263] on link "7. uzdevums" at bounding box center [229, 271] width 125 height 17
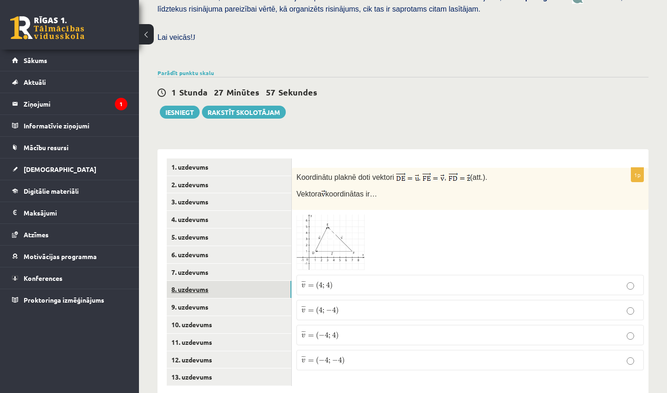
click at [197, 280] on link "8. uzdevums" at bounding box center [229, 288] width 125 height 17
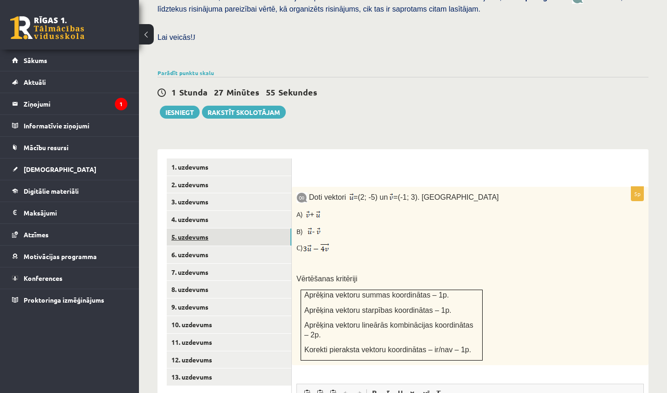
click at [202, 228] on link "5. uzdevums" at bounding box center [229, 236] width 125 height 17
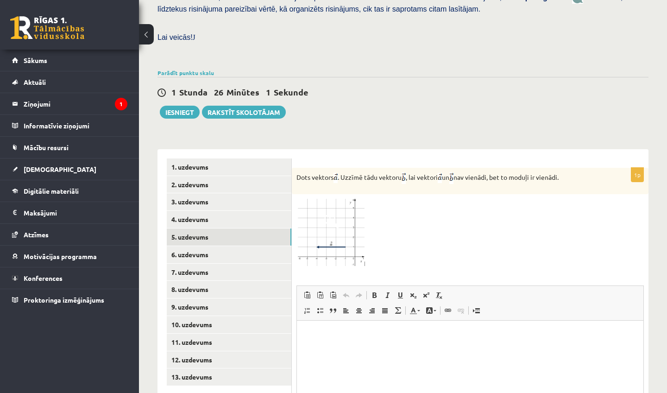
click at [343, 203] on img at bounding box center [330, 233] width 69 height 68
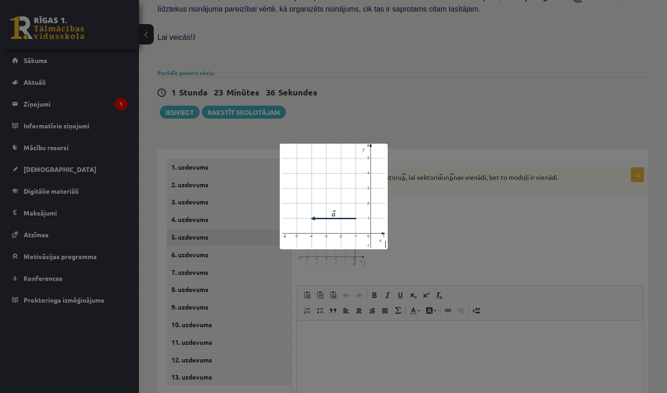
click at [418, 111] on div at bounding box center [333, 196] width 667 height 393
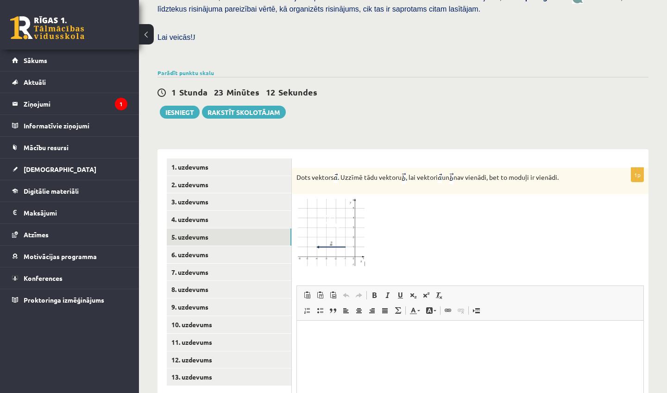
drag, startPoint x: 297, startPoint y: 161, endPoint x: 588, endPoint y: 166, distance: 291.6
copy p "Dots vektors . Uzzīmē tādu vektoru , lai vektori un nav vienādi, bet to moduļi …"
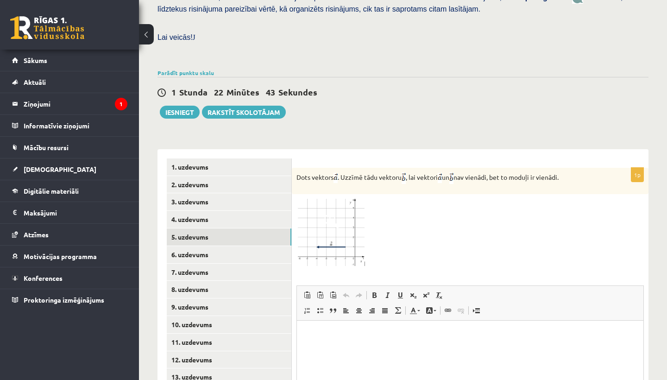
click at [400, 87] on div "1 Stunda 22 Minūtes 43 Sekundes" at bounding box center [402, 93] width 491 height 12
click at [348, 212] on img at bounding box center [330, 233] width 69 height 68
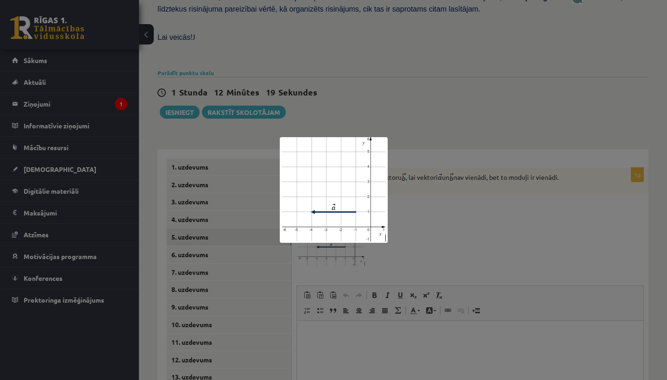
click at [458, 115] on div at bounding box center [333, 190] width 667 height 380
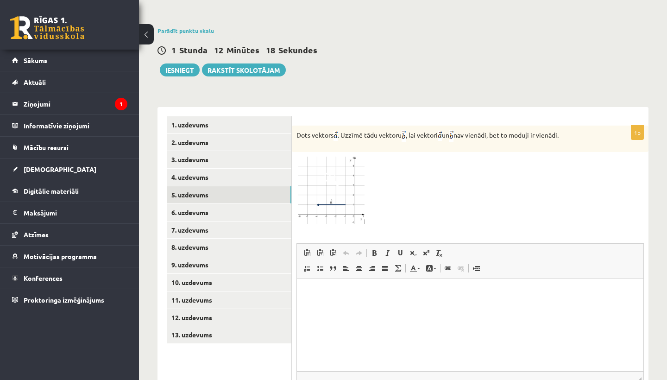
scroll to position [321, 0]
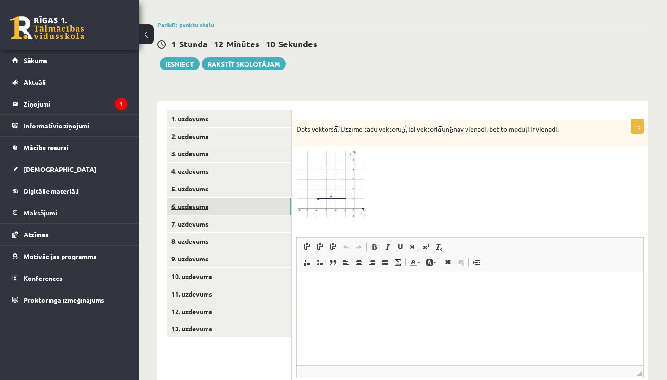
click at [193, 198] on link "6. uzdevums" at bounding box center [229, 206] width 125 height 17
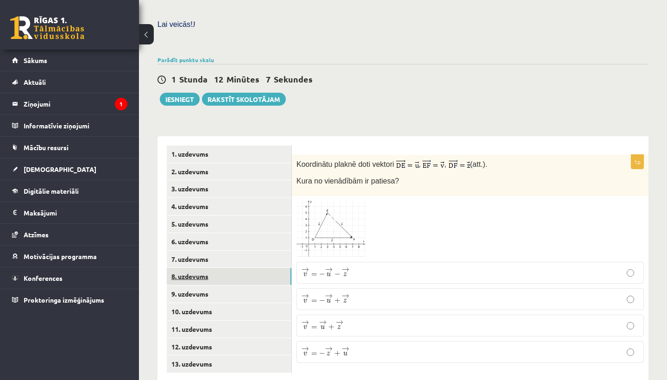
click at [196, 268] on link "8. uzdevums" at bounding box center [229, 276] width 125 height 17
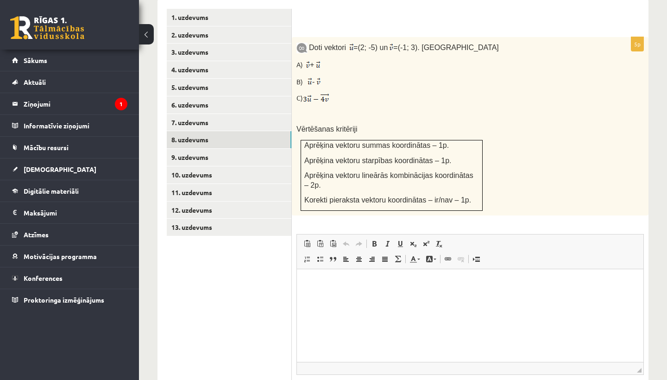
scroll to position [422, 0]
click at [385, 293] on html at bounding box center [470, 283] width 346 height 28
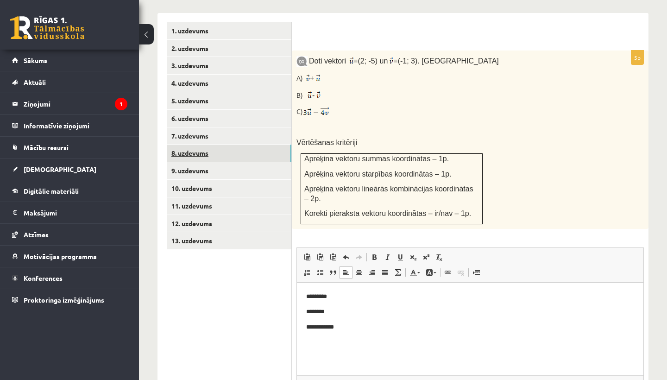
scroll to position [398, 0]
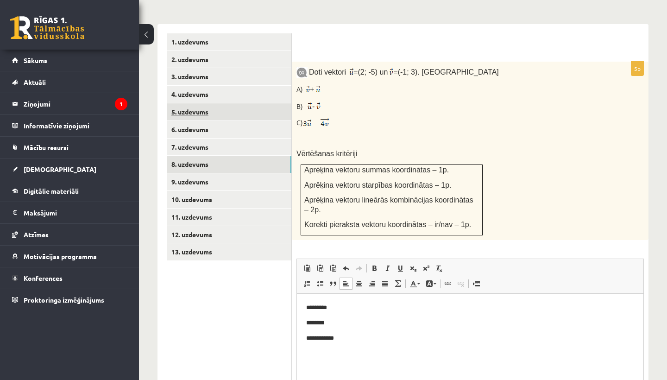
click at [189, 103] on link "5. uzdevums" at bounding box center [229, 111] width 125 height 17
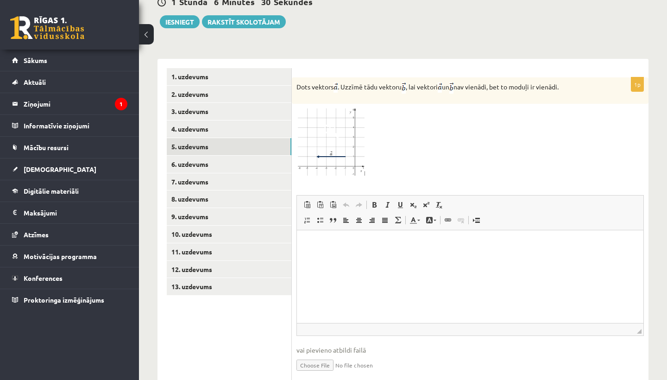
scroll to position [365, 0]
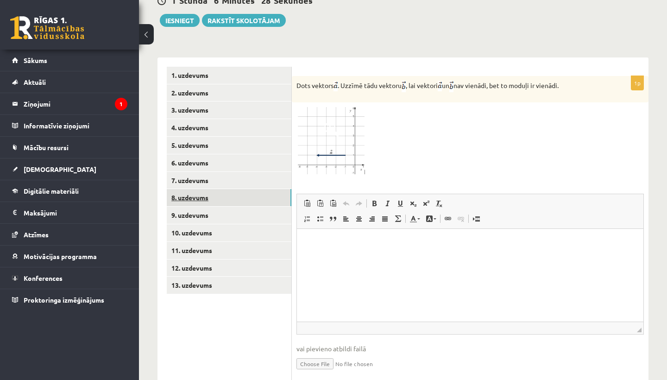
click at [196, 189] on link "8. uzdevums" at bounding box center [229, 197] width 125 height 17
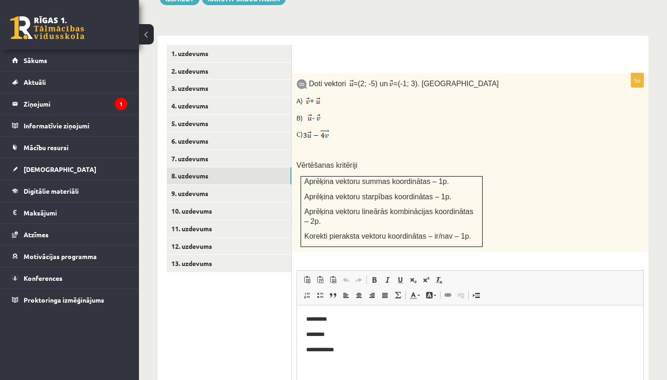
scroll to position [387, 0]
click at [354, 318] on p "*********" at bounding box center [470, 317] width 328 height 9
click at [312, 319] on p "*********" at bounding box center [470, 317] width 328 height 9
click at [312, 333] on p "********" at bounding box center [470, 333] width 328 height 9
click at [314, 352] on p "**********" at bounding box center [470, 348] width 328 height 9
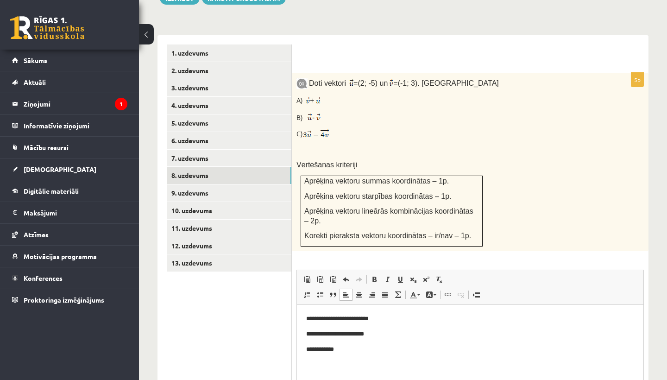
click at [312, 349] on p "**********" at bounding box center [470, 348] width 328 height 9
click at [338, 351] on p "**********" at bounding box center [470, 348] width 328 height 9
click at [337, 349] on p "**********" at bounding box center [470, 348] width 328 height 9
click at [349, 349] on p "**********" at bounding box center [470, 348] width 328 height 9
click at [346, 347] on p "**********" at bounding box center [470, 348] width 328 height 9
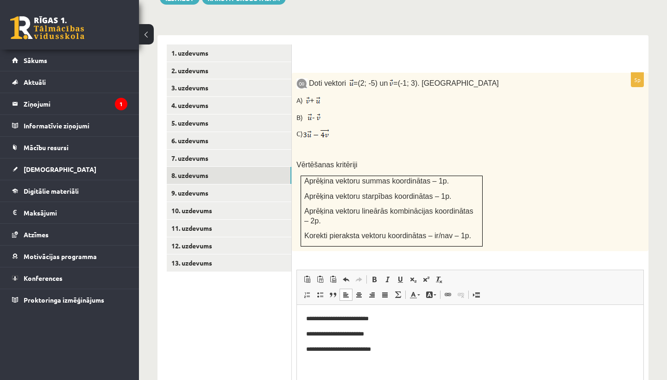
click at [343, 350] on p "**********" at bounding box center [470, 348] width 328 height 9
click at [351, 352] on p "**********" at bounding box center [470, 348] width 328 height 9
click at [350, 349] on p "**********" at bounding box center [470, 348] width 328 height 9
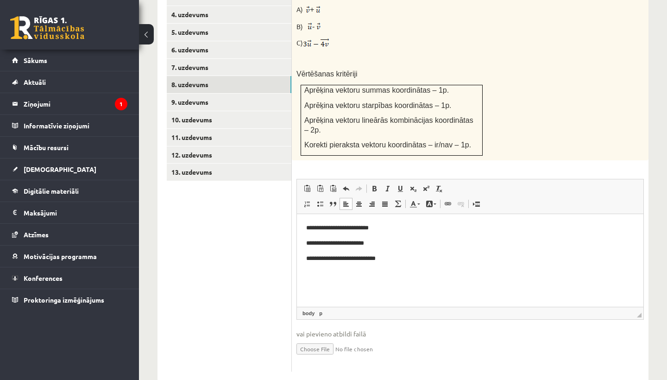
scroll to position [477, 0]
click at [544, 343] on fieldset "**********" at bounding box center [469, 273] width 347 height 188
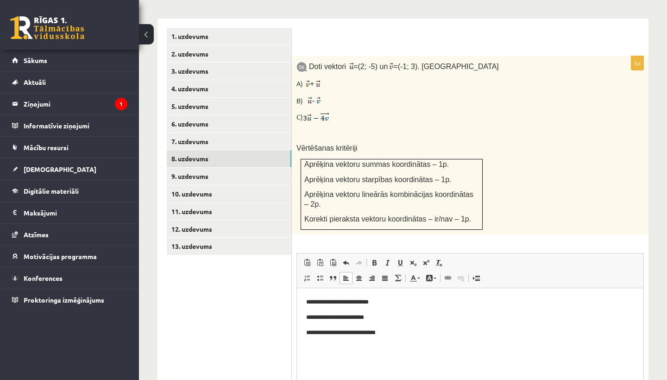
scroll to position [382, 0]
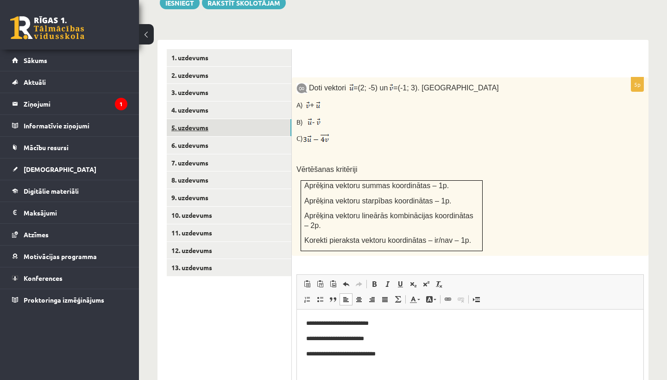
click at [194, 119] on link "5. uzdevums" at bounding box center [229, 127] width 125 height 17
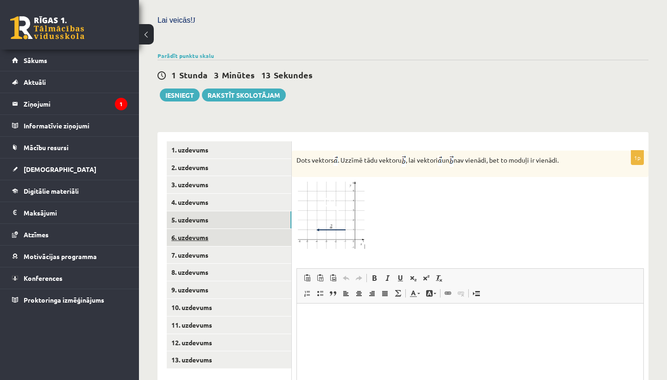
scroll to position [0, 0]
click at [197, 229] on link "6. uzdevums" at bounding box center [229, 237] width 125 height 17
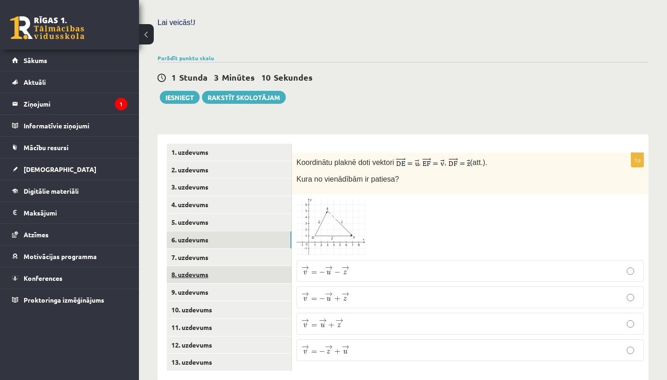
scroll to position [287, 0]
click at [193, 266] on link "8. uzdevums" at bounding box center [229, 274] width 125 height 17
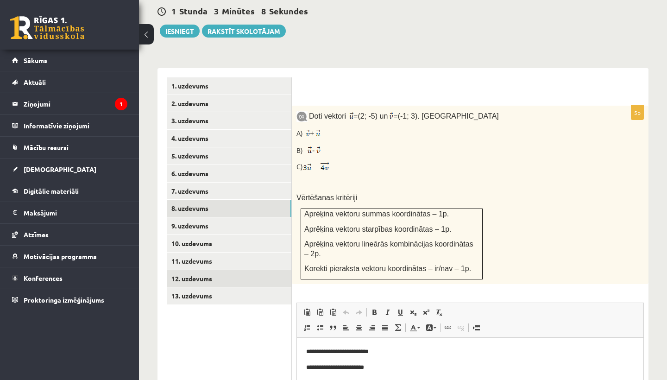
scroll to position [0, 0]
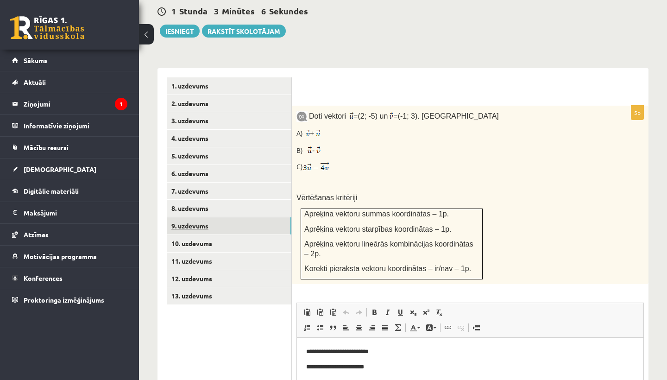
click at [190, 217] on link "9. uzdevums" at bounding box center [229, 225] width 125 height 17
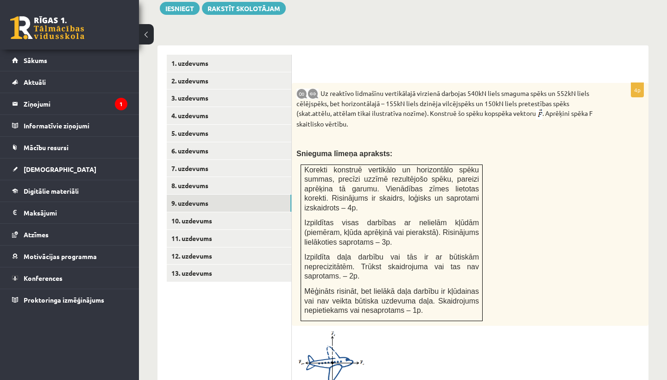
scroll to position [376, 0]
click at [197, 177] on link "8. uzdevums" at bounding box center [229, 185] width 125 height 17
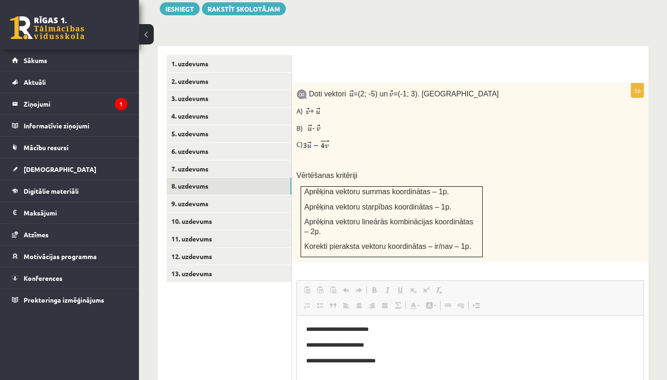
scroll to position [0, 0]
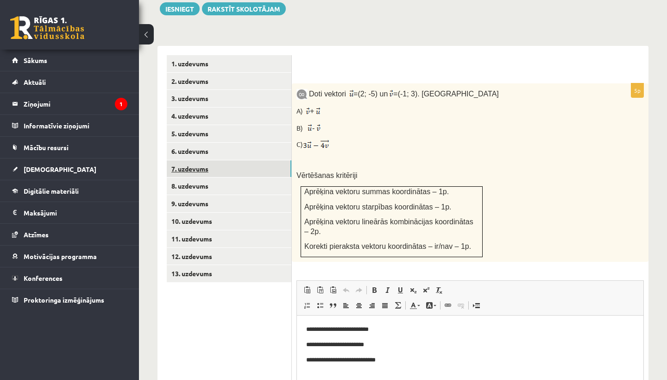
click at [178, 160] on link "7. uzdevums" at bounding box center [229, 168] width 125 height 17
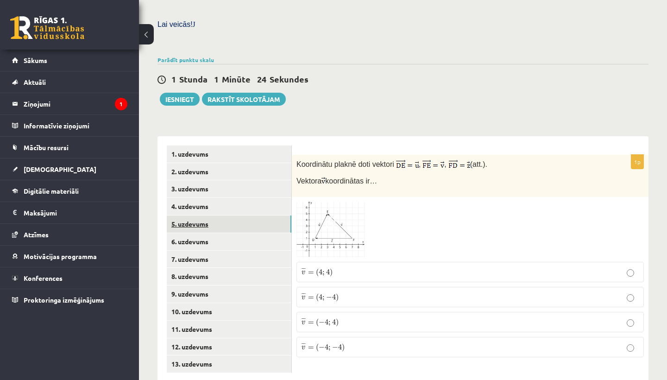
click at [185, 215] on link "5. uzdevums" at bounding box center [229, 223] width 125 height 17
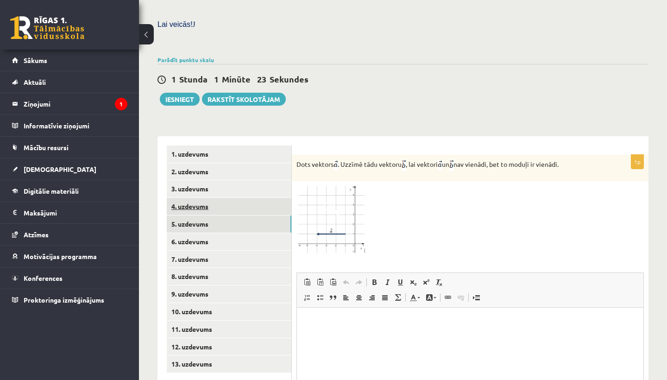
scroll to position [0, 0]
click at [185, 198] on link "4. uzdevums" at bounding box center [229, 206] width 125 height 17
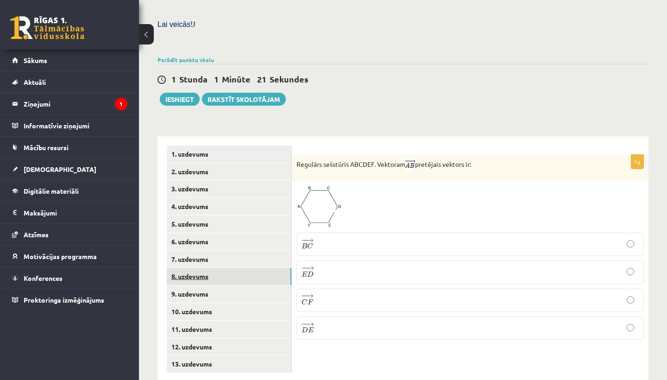
click at [200, 268] on link "8. uzdevums" at bounding box center [229, 276] width 125 height 17
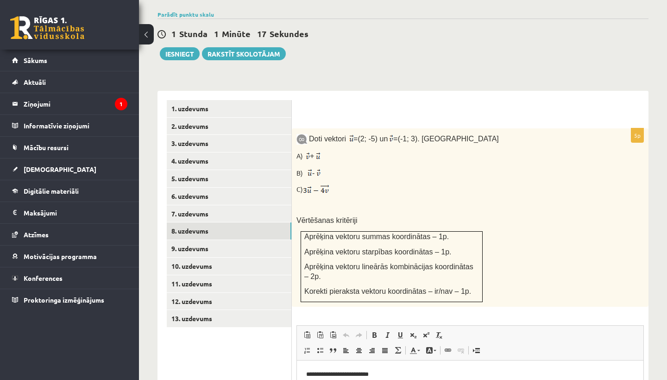
scroll to position [336, 0]
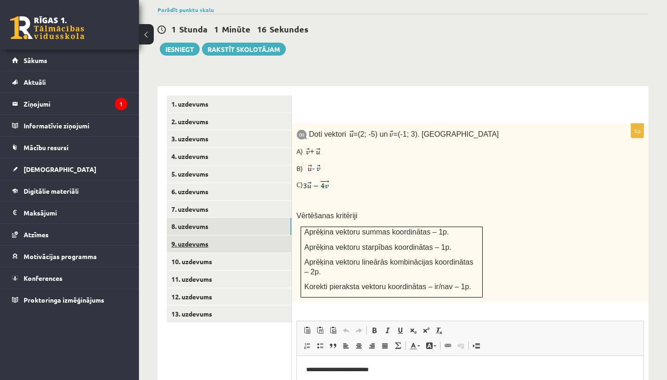
click at [197, 235] on link "9. uzdevums" at bounding box center [229, 243] width 125 height 17
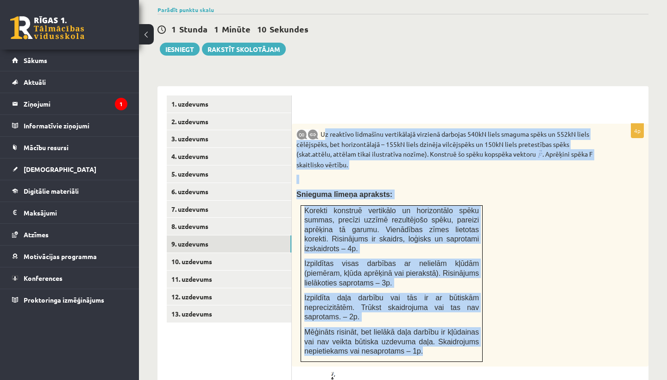
drag, startPoint x: 322, startPoint y: 118, endPoint x: 461, endPoint y: 325, distance: 250.2
click at [461, 325] on div "Uz reaktīvo lidmašīnu vertikālajā virzienā darbojas 540kN liels smaguma spēks u…" at bounding box center [470, 245] width 356 height 243
copy div "Uz reaktīvo lidmašīnu vertikālajā virzienā darbojas 540kN liels smaguma spēks u…"
click at [530, 316] on div "Uz reaktīvo lidmašīnu vertikālajā virzienā darbojas 540kN liels smaguma spēks u…" at bounding box center [470, 245] width 356 height 243
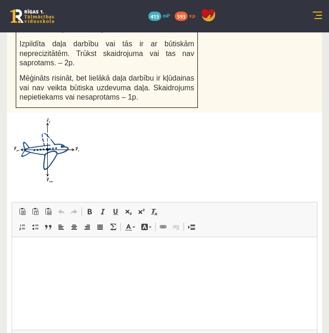
scroll to position [705, 0]
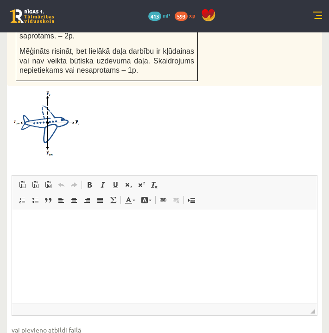
click at [63, 91] on img at bounding box center [46, 123] width 69 height 66
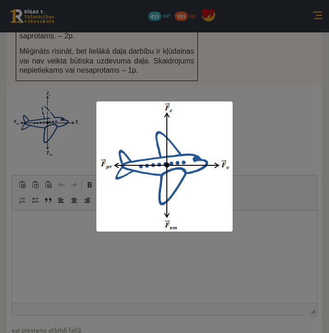
click at [269, 75] on div at bounding box center [164, 166] width 329 height 333
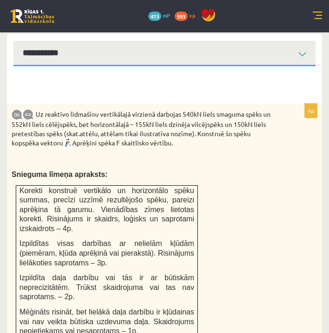
scroll to position [441, 0]
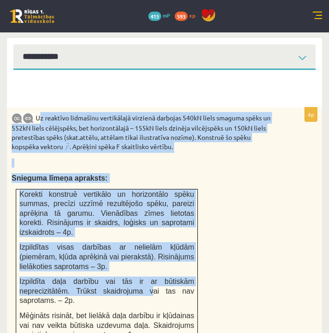
drag, startPoint x: 38, startPoint y: 97, endPoint x: 152, endPoint y: 269, distance: 206.0
click at [152, 269] on div "Uz reaktīvo lidmašīnu vertikālajā virzienā darbojas 540kN liels smaguma spēks u…" at bounding box center [164, 228] width 315 height 243
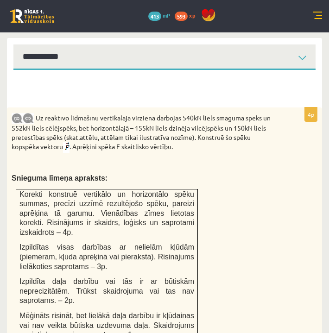
click at [216, 207] on div "Uz reaktīvo lidmašīnu vertikālajā virzienā darbojas 540kN liels smaguma spēks u…" at bounding box center [164, 228] width 315 height 243
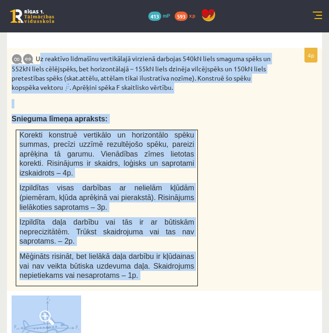
scroll to position [573, 0]
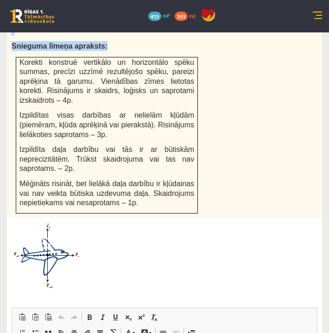
drag, startPoint x: 38, startPoint y: 98, endPoint x: 182, endPoint y: 190, distance: 171.1
copy div "Uz reaktīvo lidmašīnu vertikālajā virzienā darbojas 540kN liels smaguma spēks u…"
click at [182, 256] on div at bounding box center [164, 256] width 305 height 66
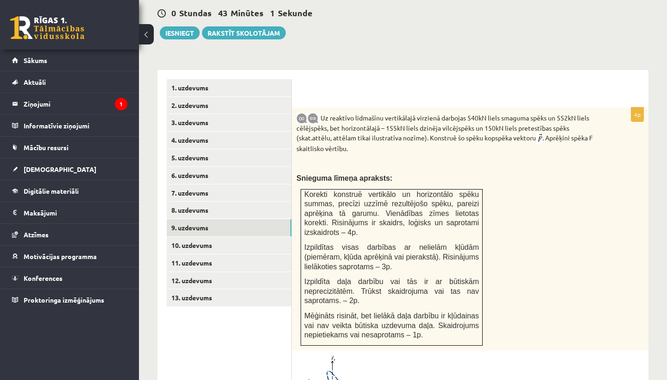
scroll to position [365, 0]
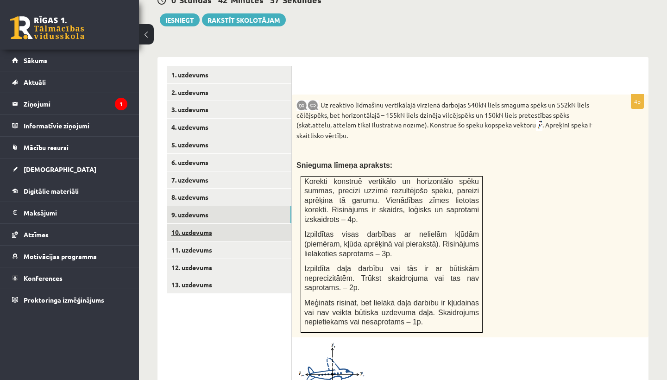
click at [207, 224] on link "10. uzdevums" at bounding box center [229, 232] width 125 height 17
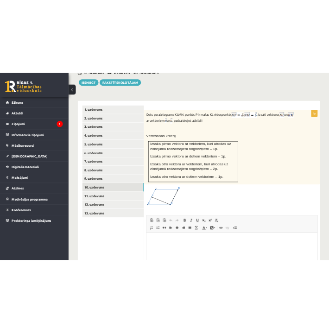
scroll to position [0, 0]
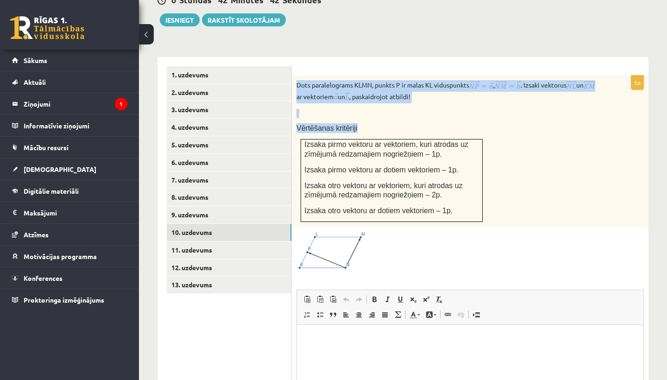
drag, startPoint x: 298, startPoint y: 69, endPoint x: 472, endPoint y: 203, distance: 219.4
copy div "Dots paralelograms KLMN, punkts P ir malas KL viduspunkts , . Izsaki vektorus u…"
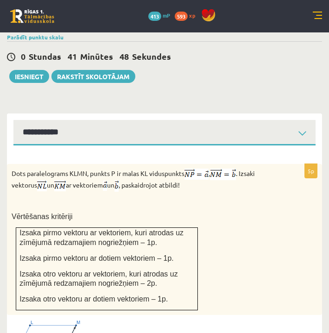
click at [179, 65] on div "Matemātika 1. ieskaite 10.b1 klase , Līva Grosa (10.b1 klase) Pārbaudes darbā v…" at bounding box center [164, 126] width 329 height 919
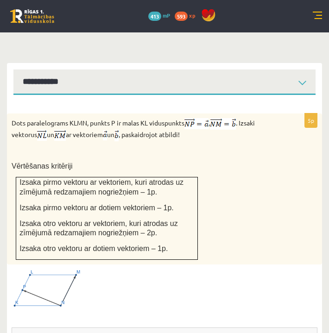
scroll to position [415, 0]
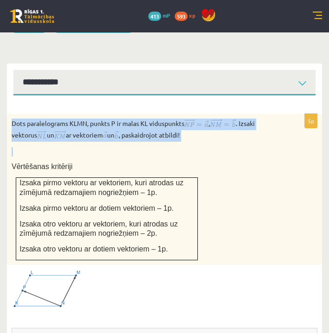
drag, startPoint x: 12, startPoint y: 104, endPoint x: 231, endPoint y: 129, distance: 220.4
copy div "Dots paralelograms KLMN, punkts P ir malas KL viduspunkts , . Izsaki vektorus u…"
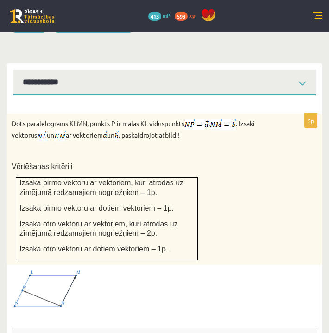
click at [219, 269] on div at bounding box center [164, 288] width 305 height 39
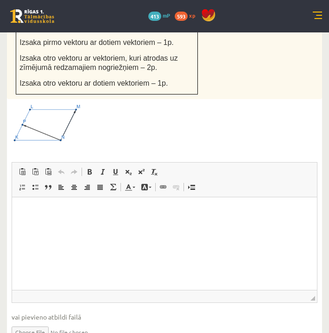
scroll to position [586, 0]
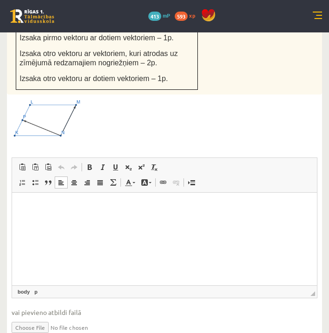
click at [106, 220] on html at bounding box center [164, 206] width 305 height 28
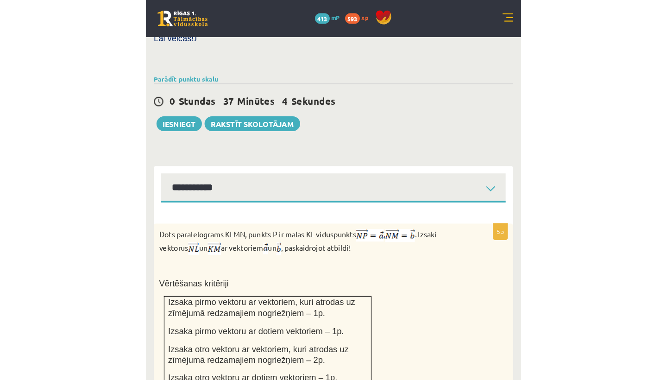
scroll to position [330, 0]
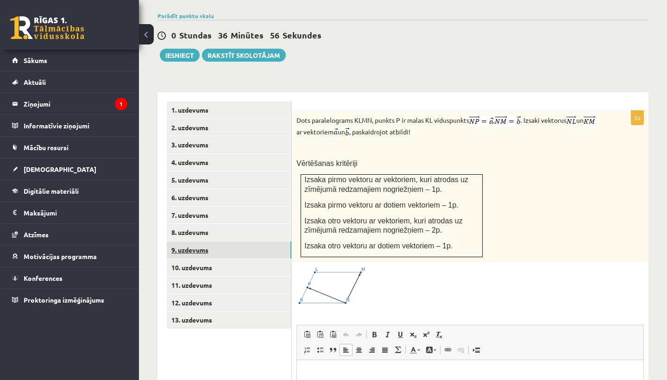
click at [197, 241] on link "9. uzdevums" at bounding box center [229, 249] width 125 height 17
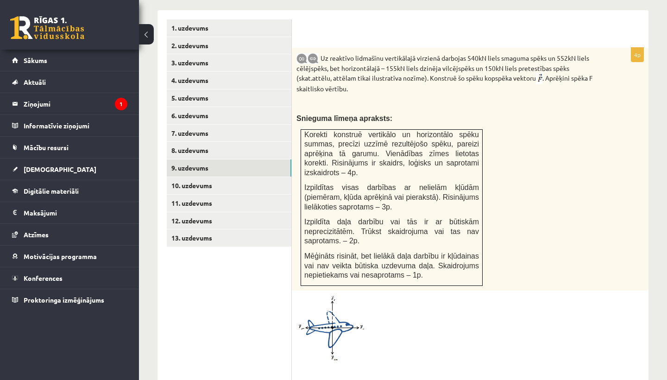
scroll to position [410, 0]
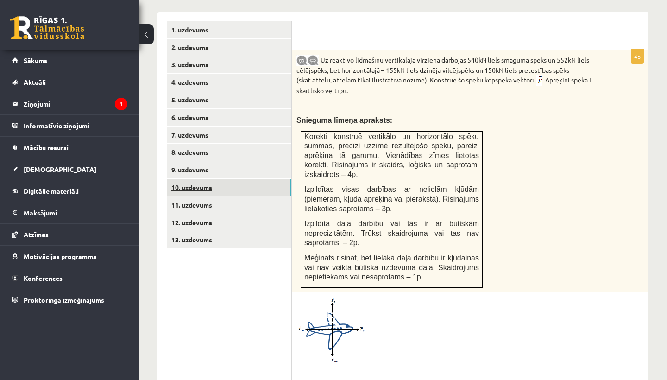
click at [193, 179] on link "10. uzdevums" at bounding box center [229, 187] width 125 height 17
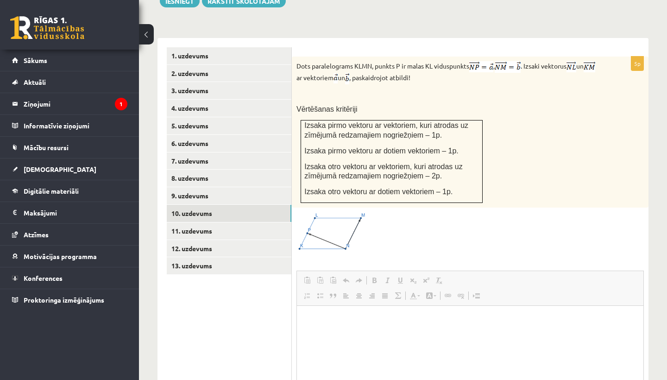
scroll to position [0, 0]
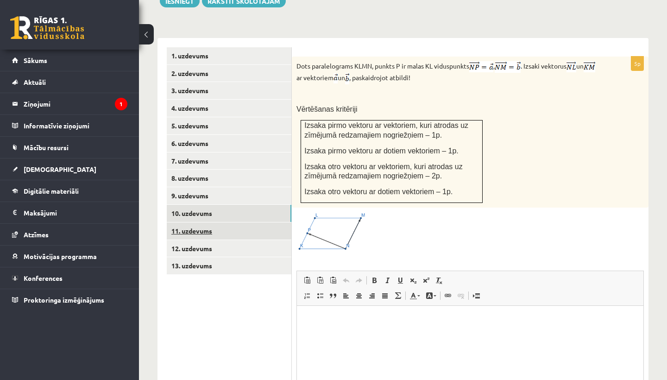
click at [202, 222] on link "11. uzdevums" at bounding box center [229, 230] width 125 height 17
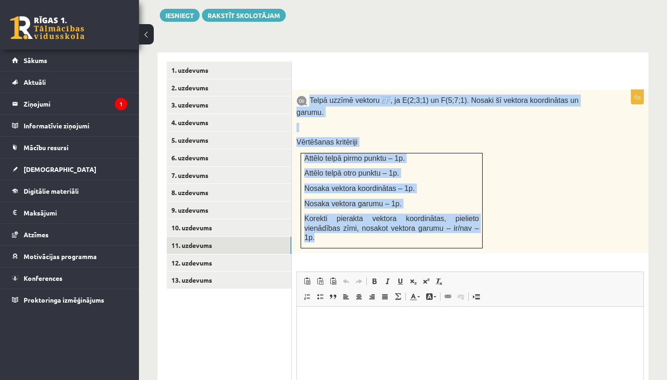
drag, startPoint x: 310, startPoint y: 82, endPoint x: 373, endPoint y: 223, distance: 154.4
click at [373, 223] on div "Telpā uzzīmē vektoru , ja E(2;3;1) un F(5;7;1). Nosaki šī vektora koordinātas u…" at bounding box center [470, 171] width 356 height 163
copy div "Telpā uzzīmē vektoru , ja E(2;3;1) un F(5;7;1). Nosaki šī vektora koordinātas u…"
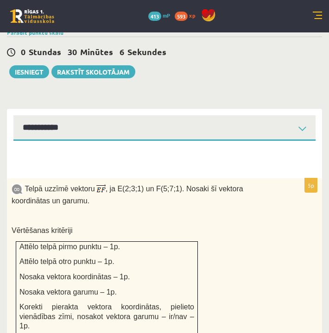
click at [288, 266] on div "Telpā uzzīmē vektoru , ja E(2;3;1) un F(5;7;1). Nosaki šī vektora koordinātas u…" at bounding box center [164, 259] width 315 height 163
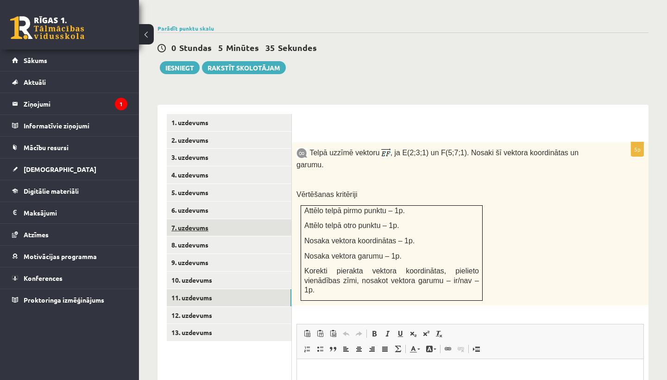
scroll to position [316, 0]
